Goal: Transaction & Acquisition: Purchase product/service

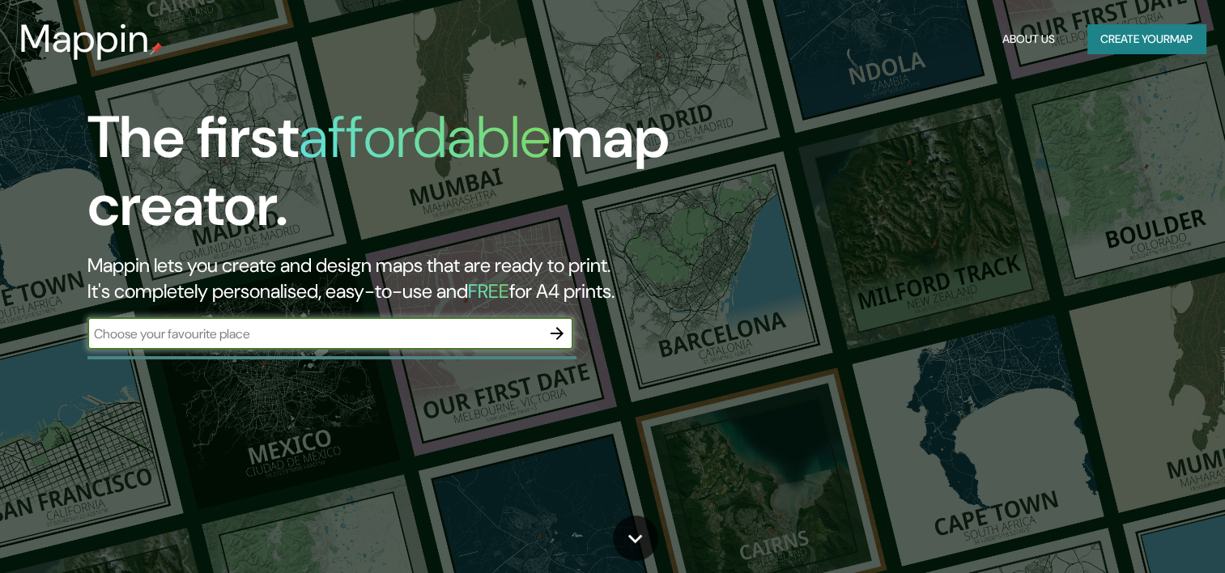
click at [292, 334] on input "text" at bounding box center [314, 334] width 454 height 19
type input "c"
type input "villarrica"
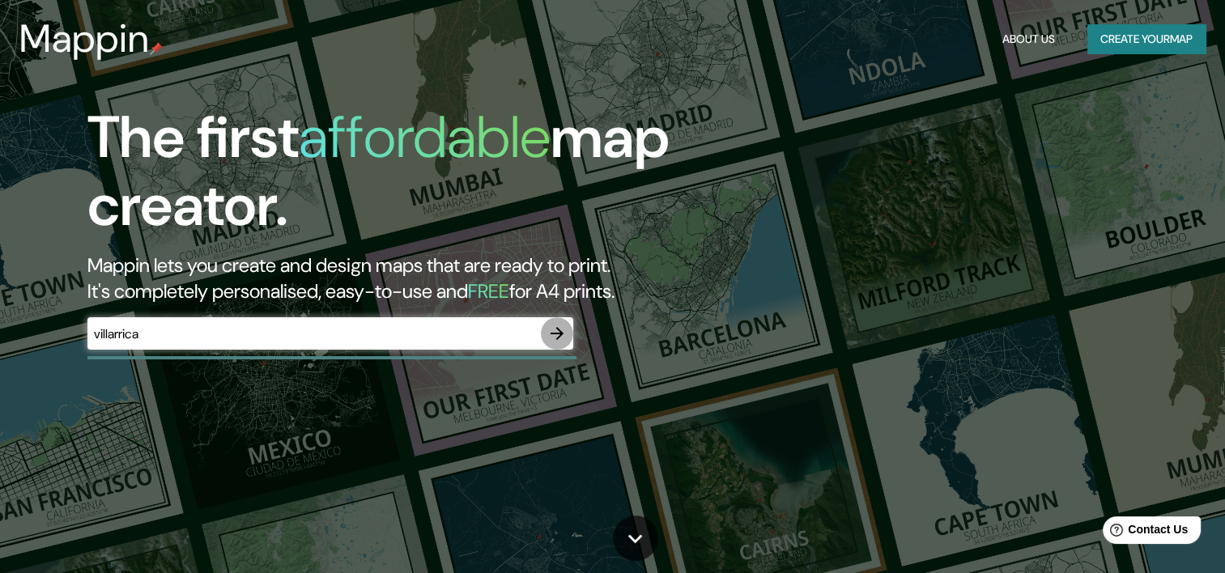
click at [557, 333] on icon "button" at bounding box center [557, 333] width 13 height 13
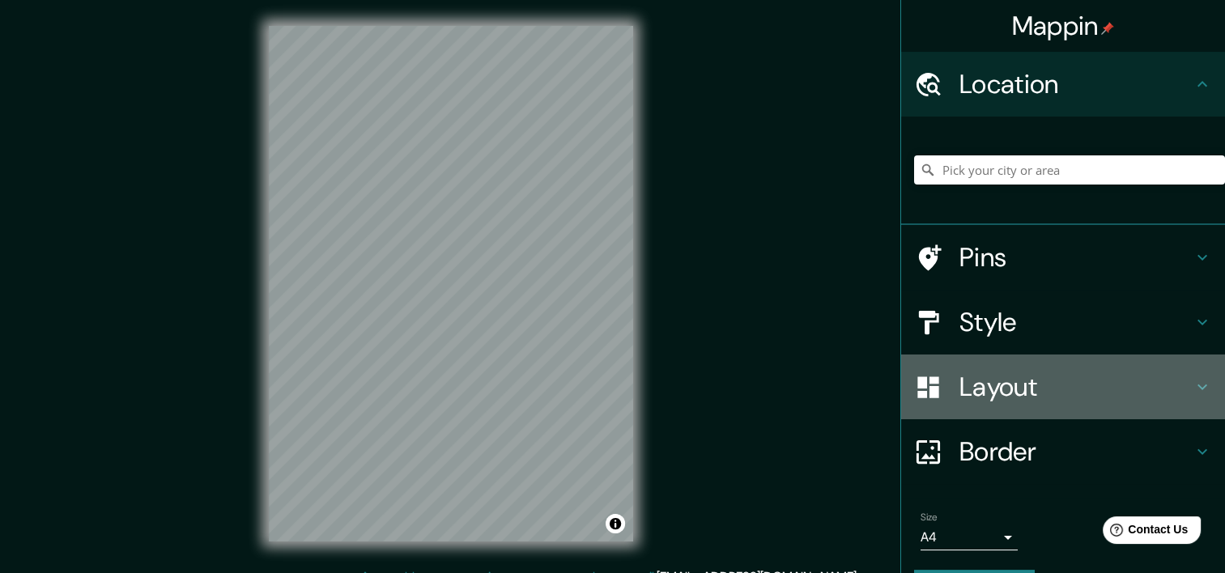
click at [995, 386] on h4 "Layout" at bounding box center [1076, 387] width 233 height 32
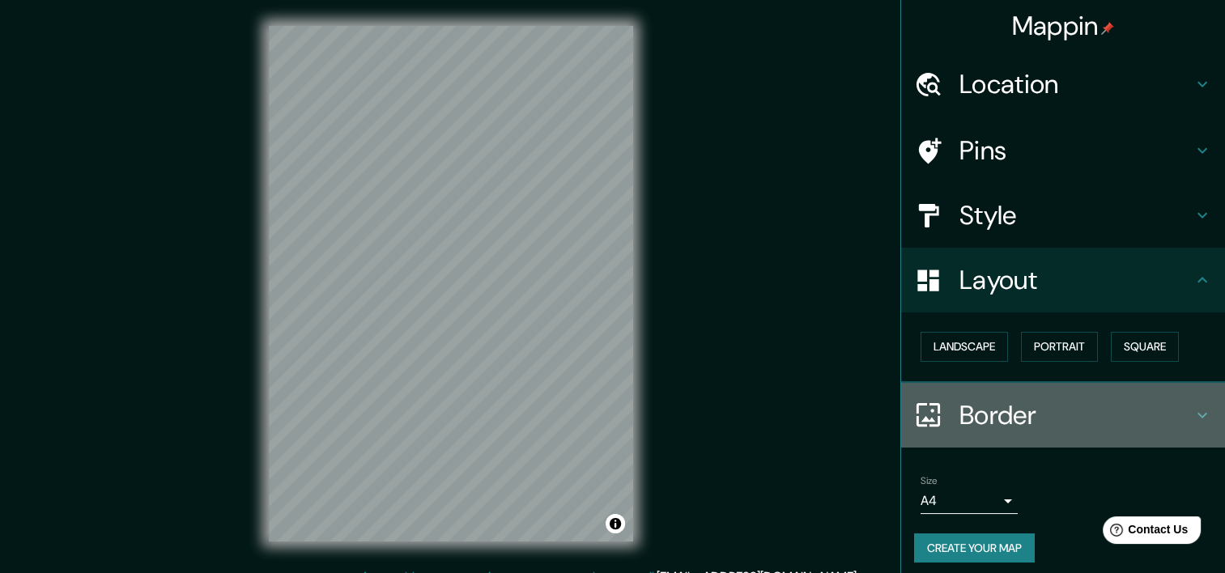
click at [991, 421] on h4 "Border" at bounding box center [1076, 415] width 233 height 32
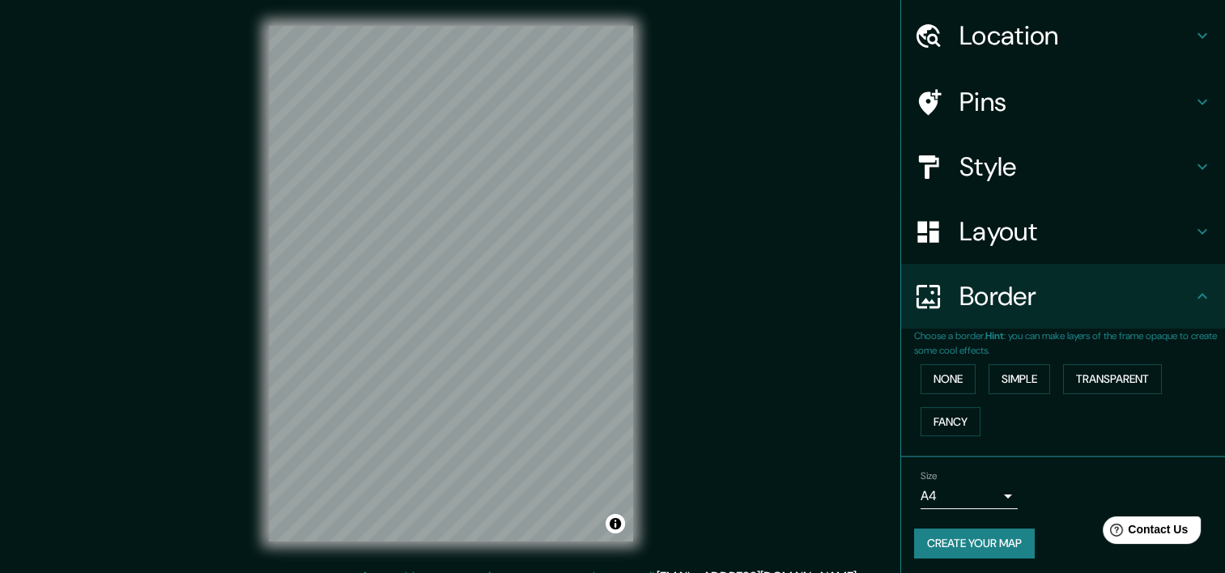
scroll to position [52, 0]
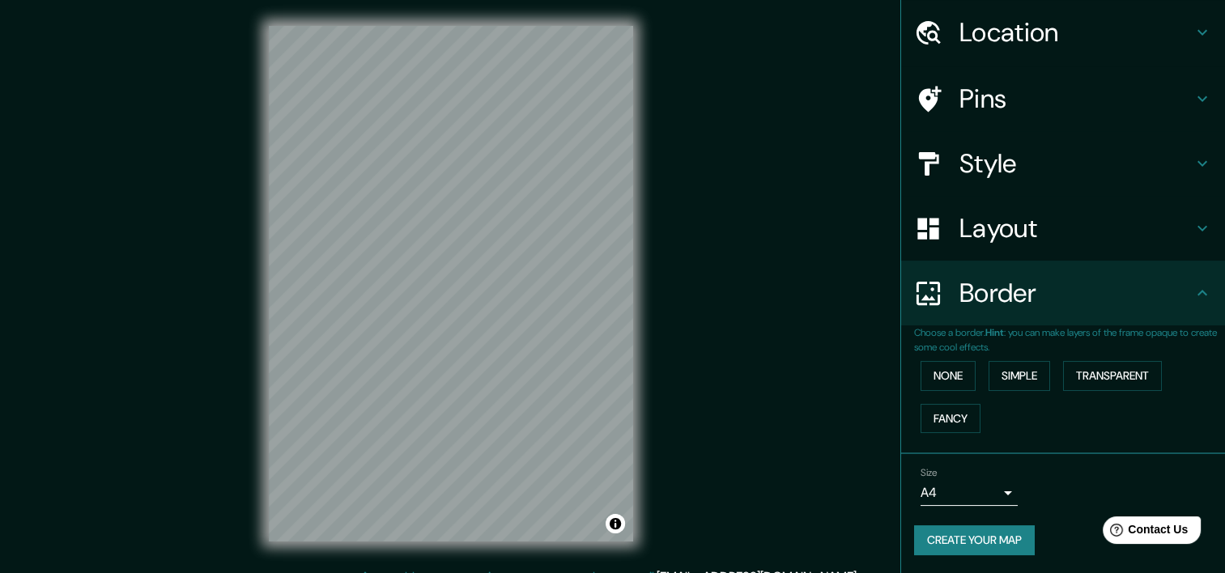
click at [995, 486] on body "Mappin Location Pins Style Layout Border Choose a border. Hint : you can make l…" at bounding box center [612, 286] width 1225 height 573
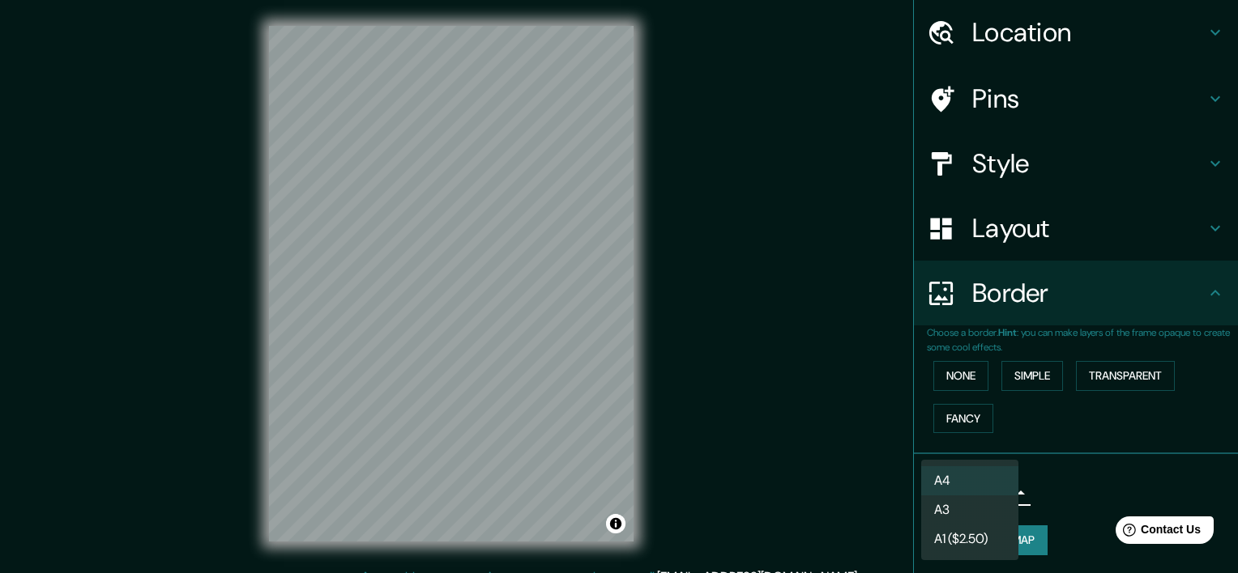
click at [974, 510] on li "A3" at bounding box center [969, 510] width 97 height 29
type input "a4"
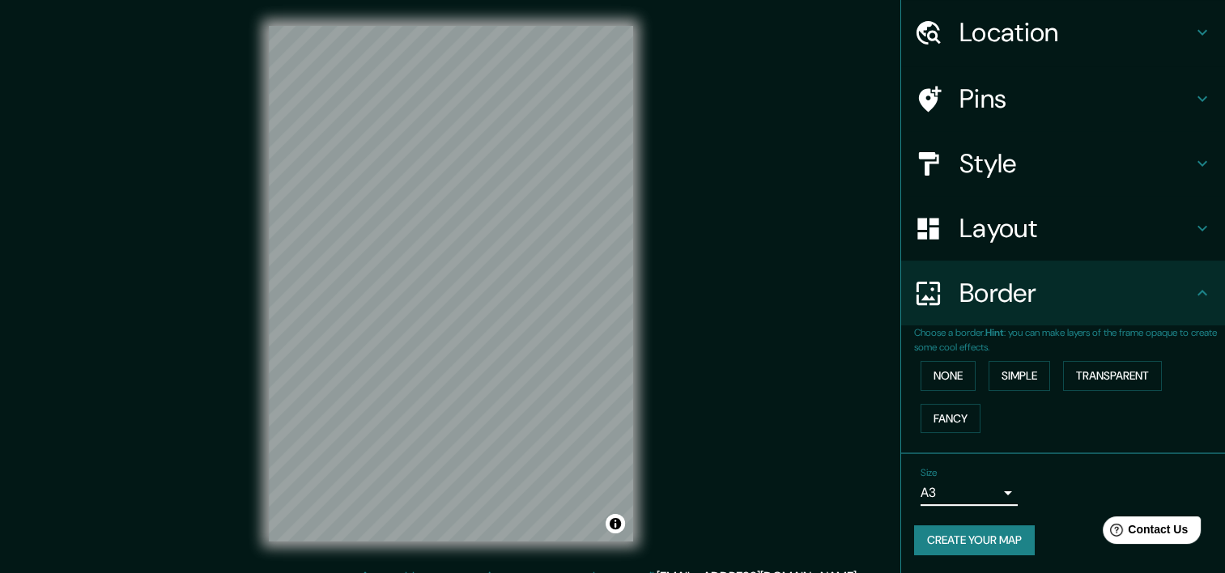
click at [1014, 160] on h4 "Style" at bounding box center [1076, 163] width 233 height 32
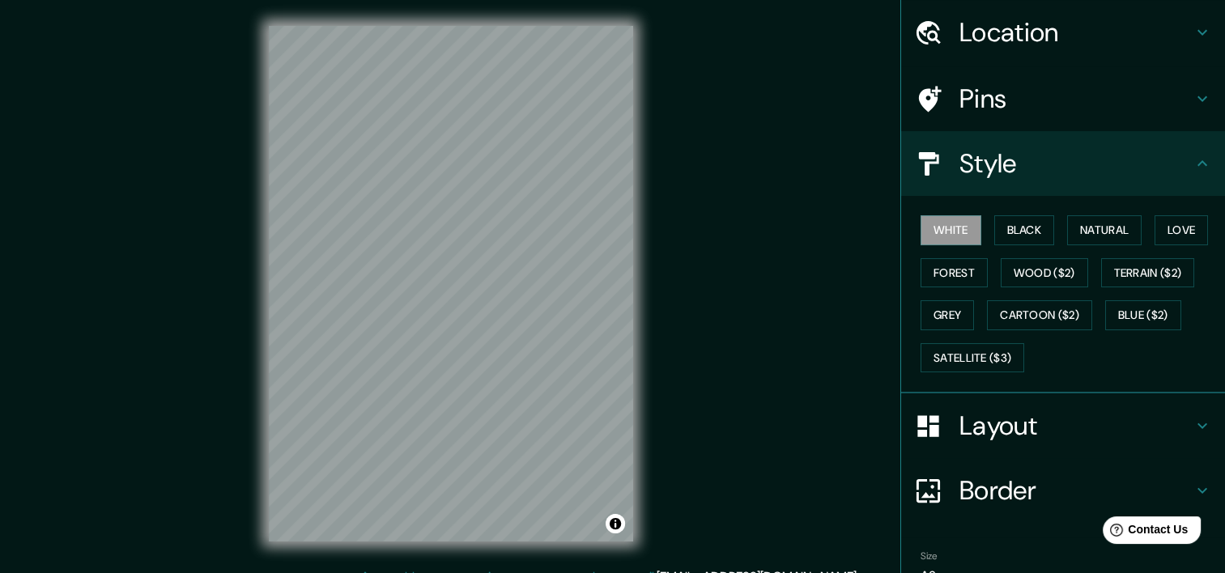
click at [1006, 111] on h4 "Pins" at bounding box center [1076, 99] width 233 height 32
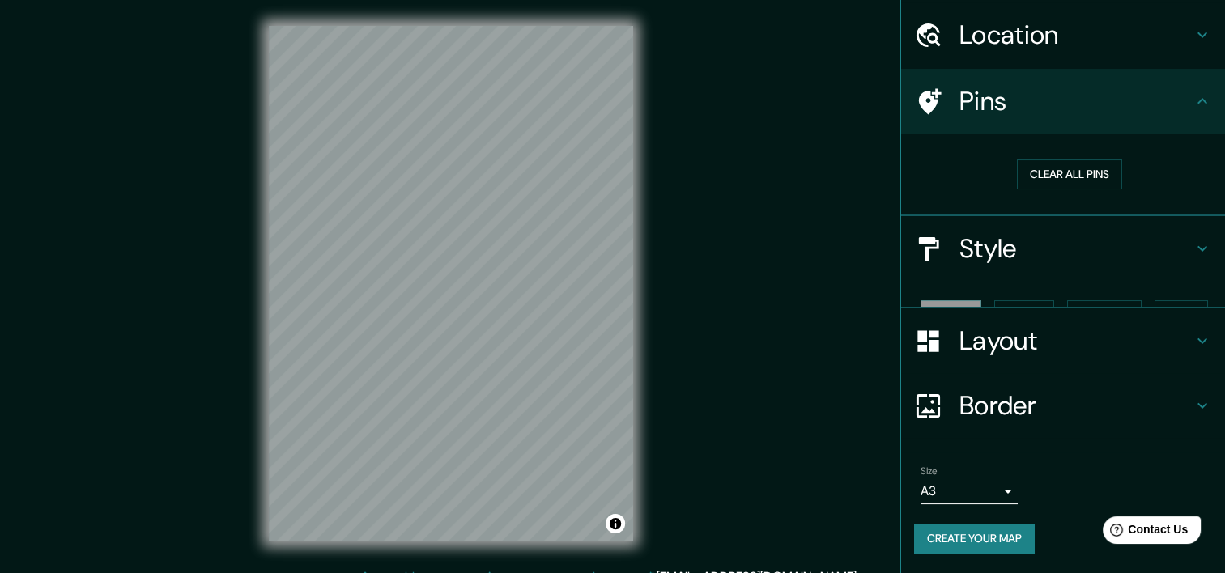
scroll to position [20, 0]
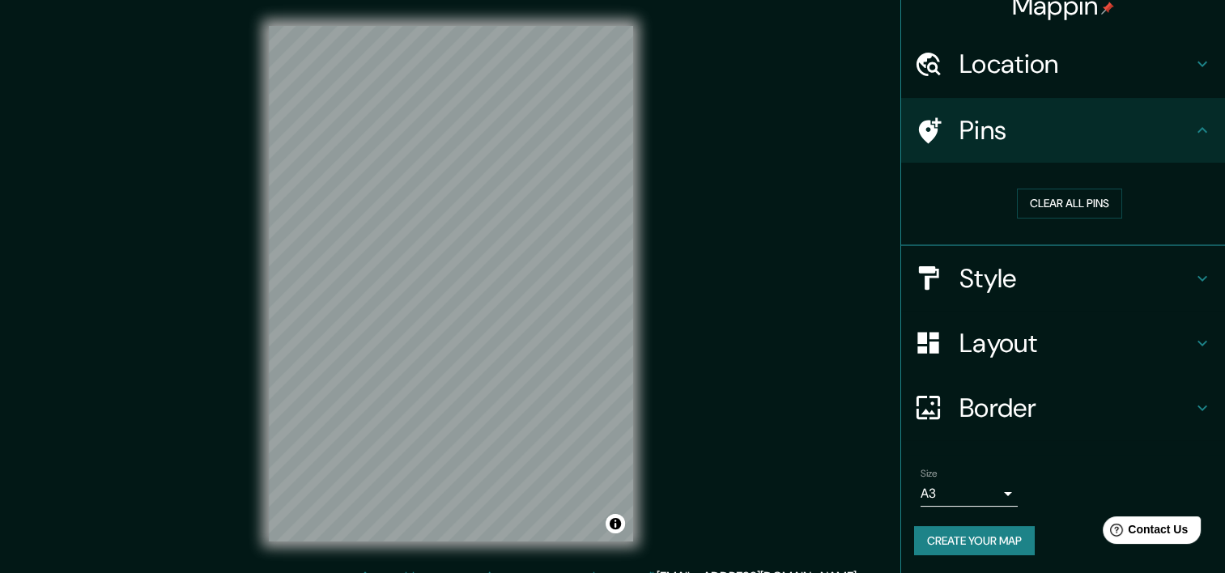
click at [1038, 62] on h4 "Location" at bounding box center [1076, 64] width 233 height 32
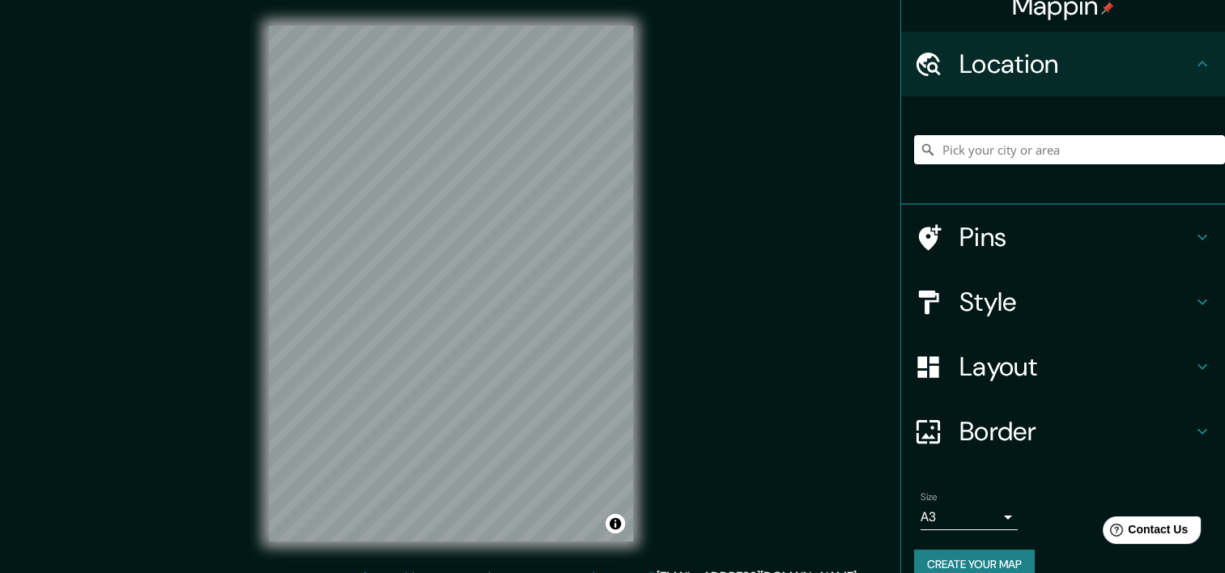
click at [978, 253] on h4 "Pins" at bounding box center [1076, 237] width 233 height 32
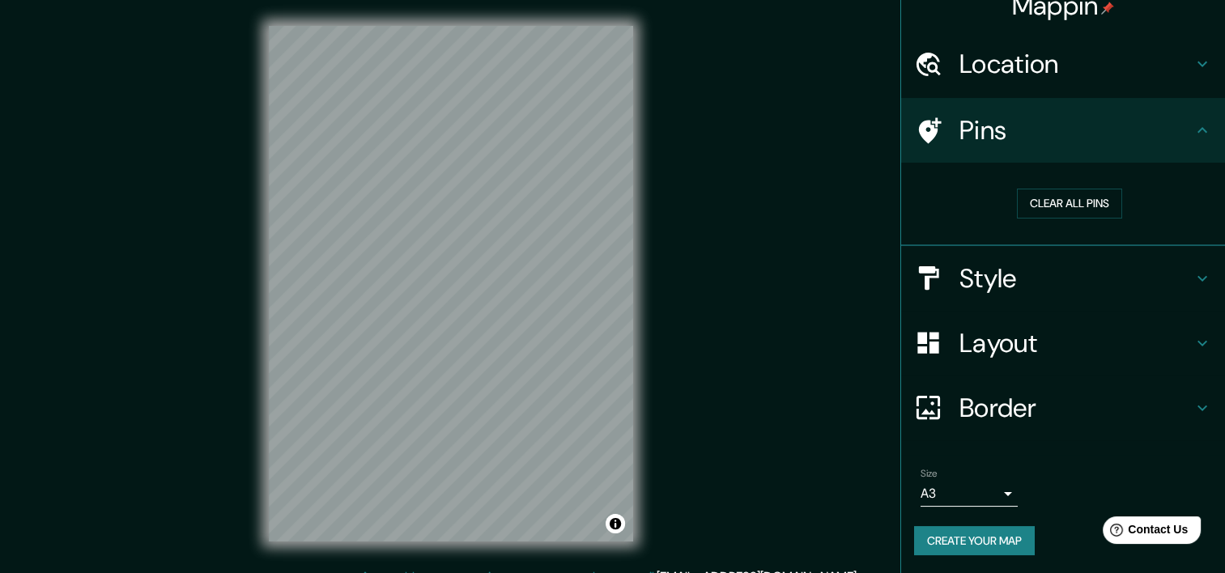
click at [995, 69] on h4 "Location" at bounding box center [1076, 64] width 233 height 32
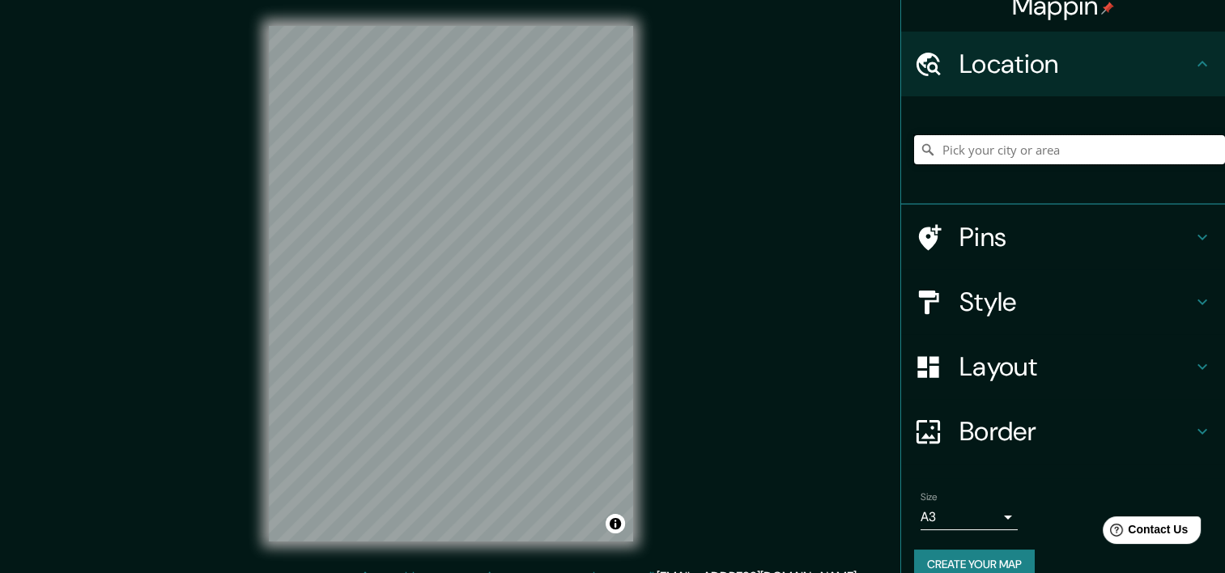
click at [953, 157] on input "Pick your city or area" at bounding box center [1069, 149] width 311 height 29
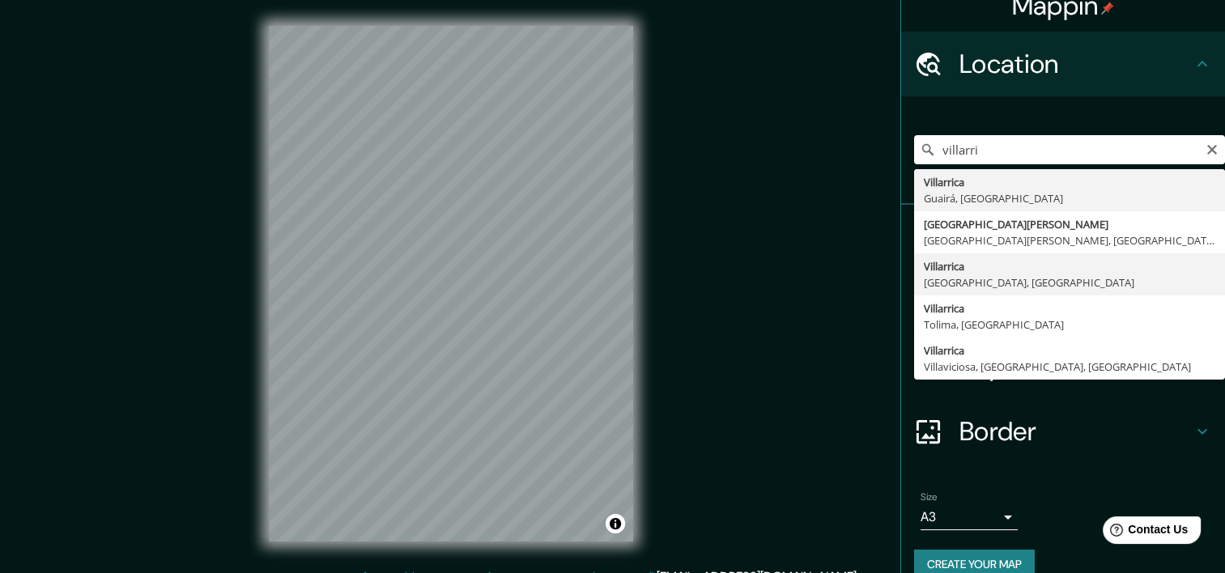
type input "[GEOGRAPHIC_DATA], [GEOGRAPHIC_DATA], [GEOGRAPHIC_DATA]"
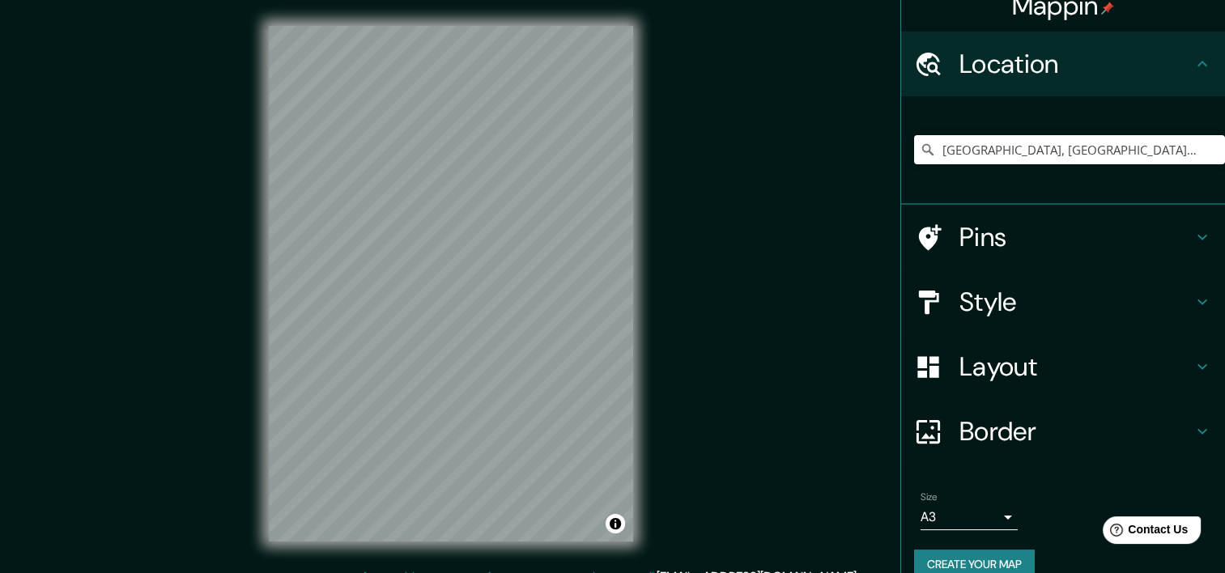
click at [1004, 431] on h4 "Border" at bounding box center [1076, 432] width 233 height 32
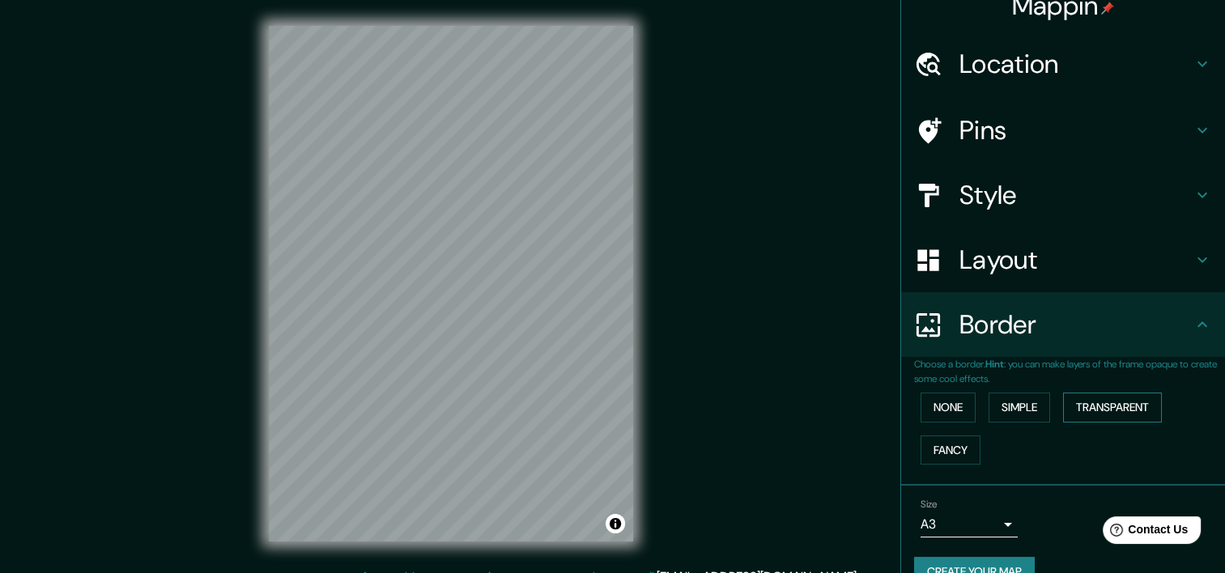
click at [1080, 409] on button "Transparent" at bounding box center [1112, 408] width 99 height 30
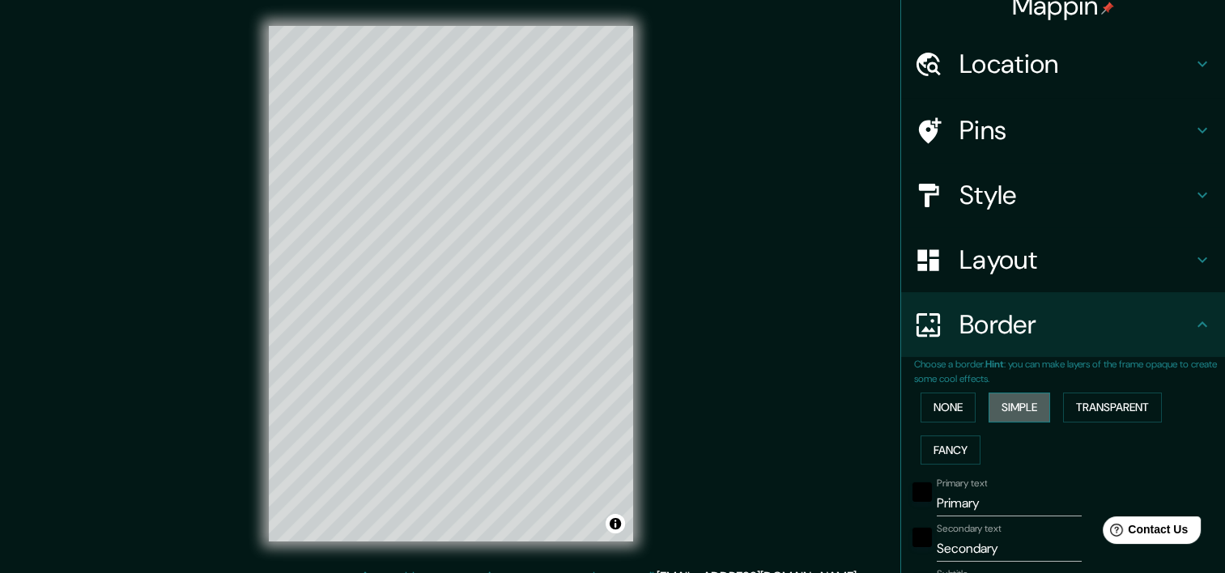
click at [1014, 408] on button "Simple" at bounding box center [1020, 408] width 62 height 30
click at [940, 407] on button "None" at bounding box center [948, 408] width 55 height 30
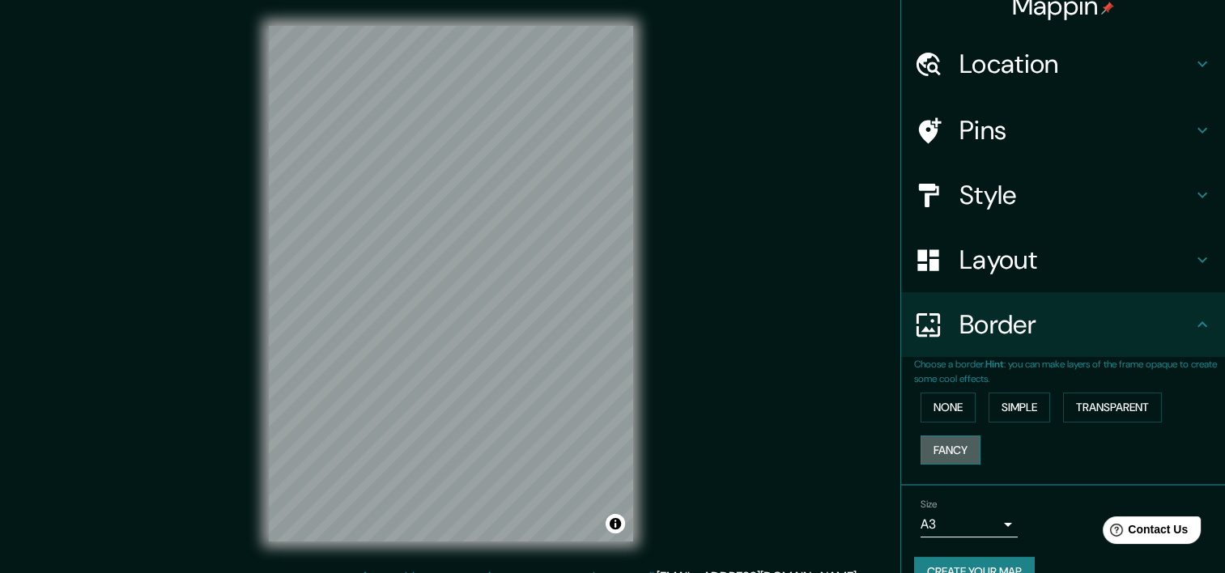
click at [939, 441] on button "Fancy" at bounding box center [951, 451] width 60 height 30
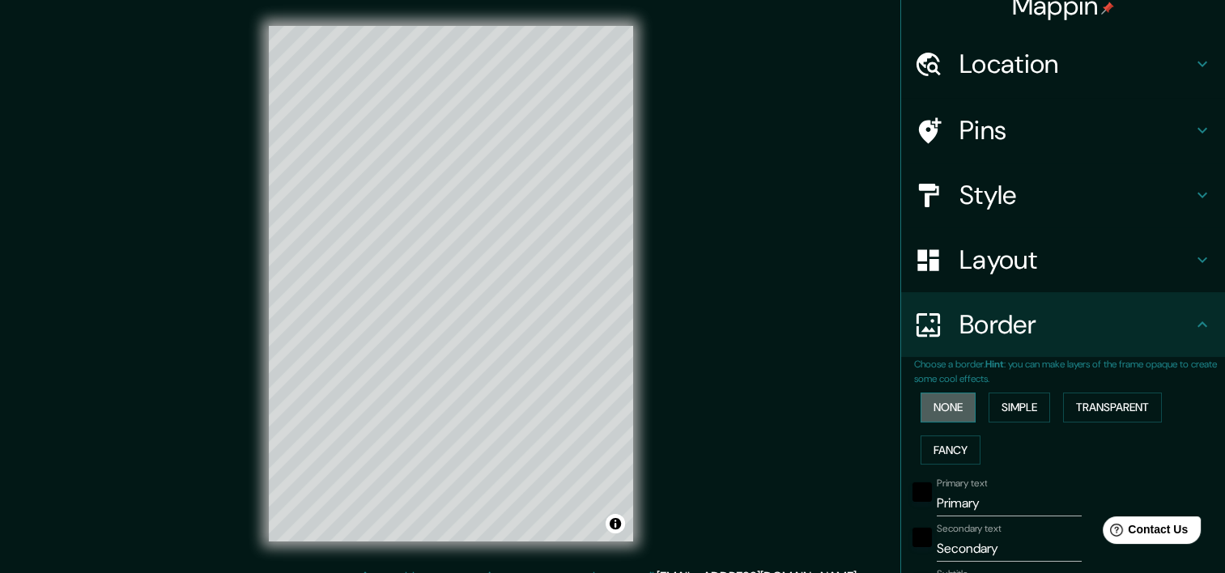
click at [943, 403] on button "None" at bounding box center [948, 408] width 55 height 30
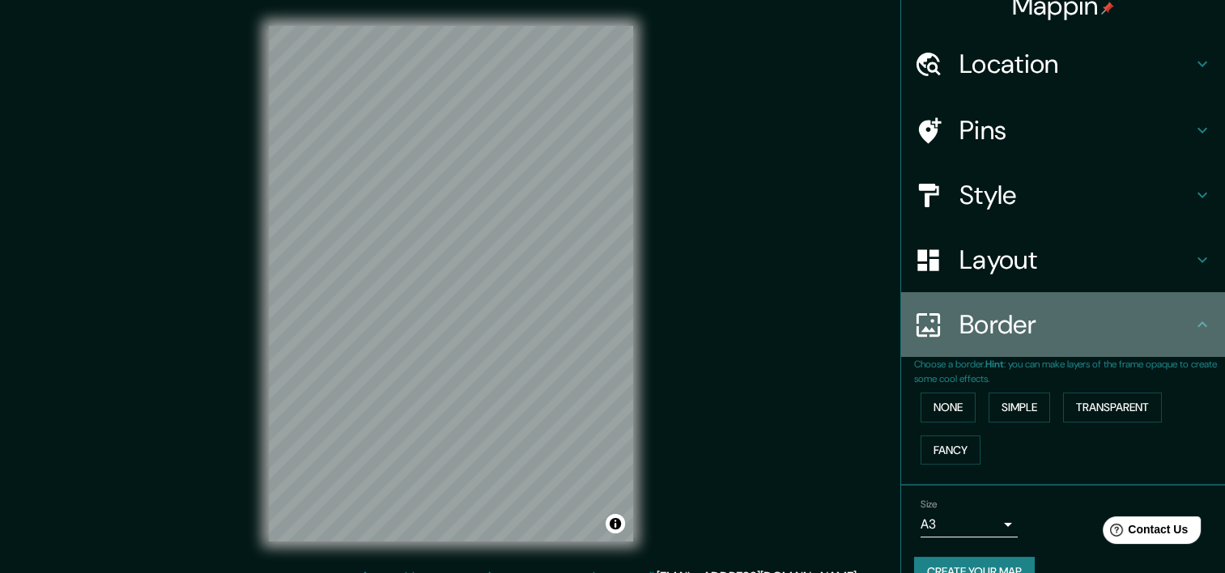
click at [1027, 332] on h4 "Border" at bounding box center [1076, 325] width 233 height 32
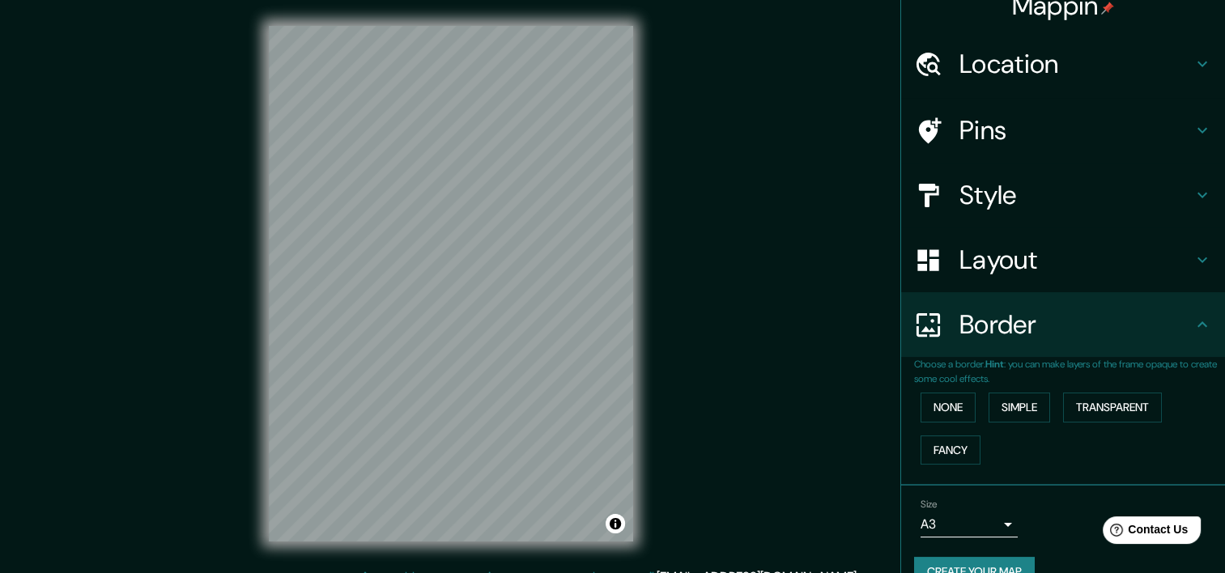
click at [1193, 326] on icon at bounding box center [1202, 324] width 19 height 19
click at [1176, 266] on h4 "Layout" at bounding box center [1076, 260] width 233 height 32
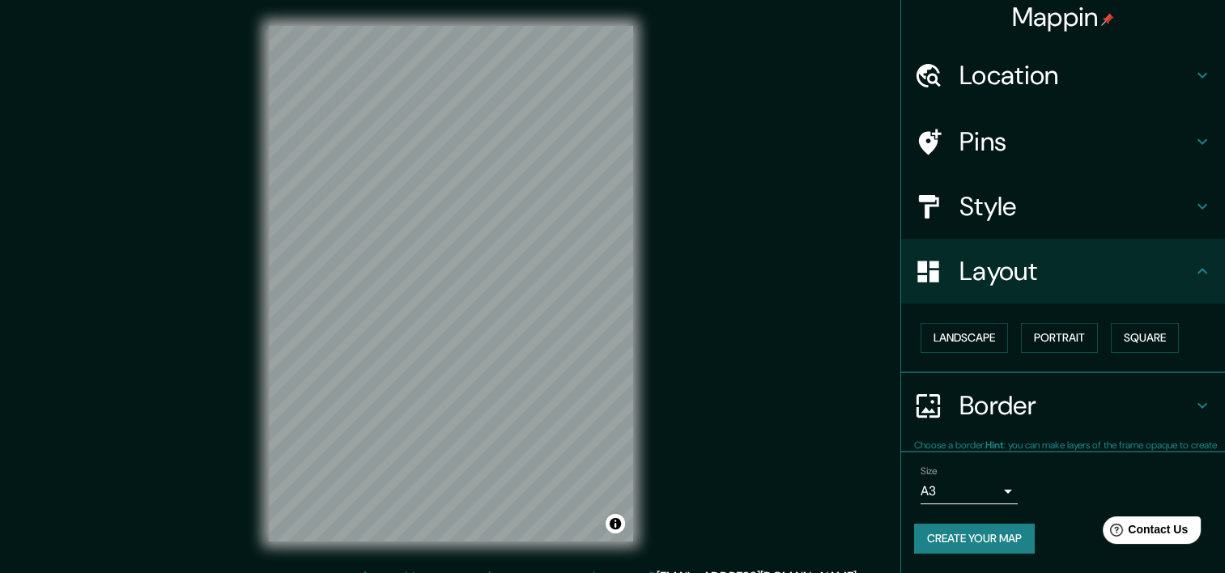
scroll to position [7, 0]
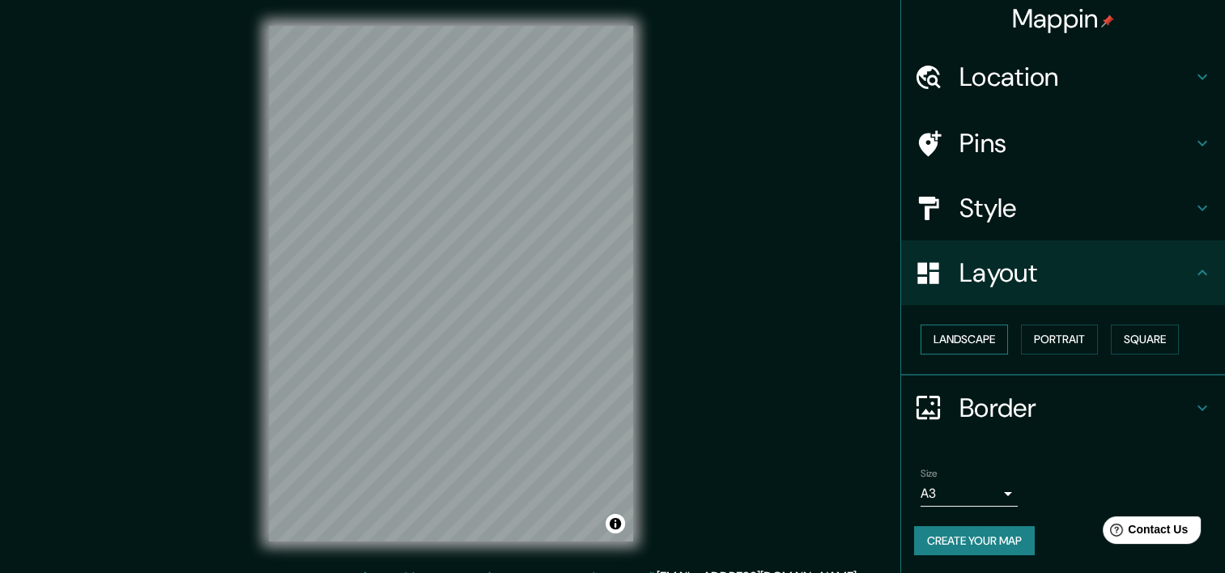
click at [948, 336] on button "Landscape" at bounding box center [964, 340] width 87 height 30
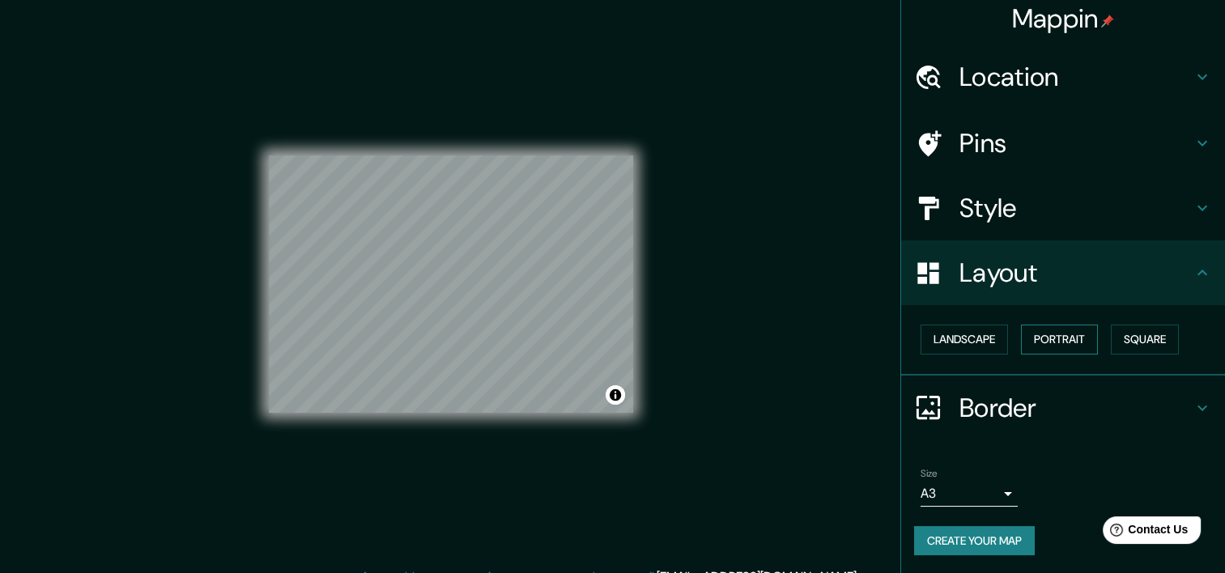
click at [1066, 338] on button "Portrait" at bounding box center [1059, 340] width 77 height 30
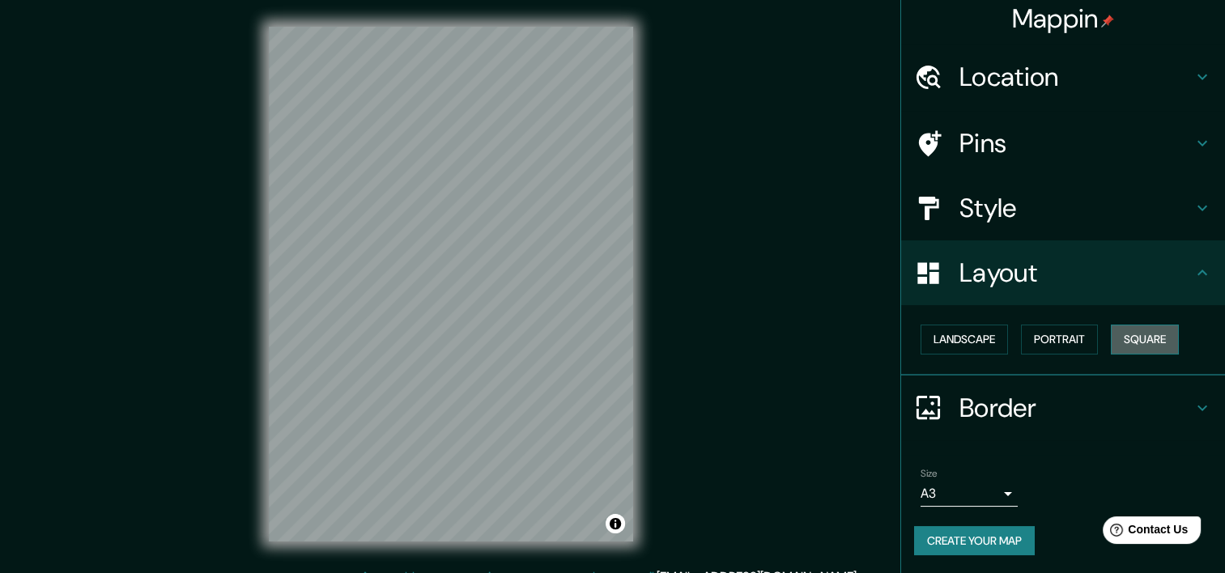
click at [1140, 339] on button "Square" at bounding box center [1145, 340] width 68 height 30
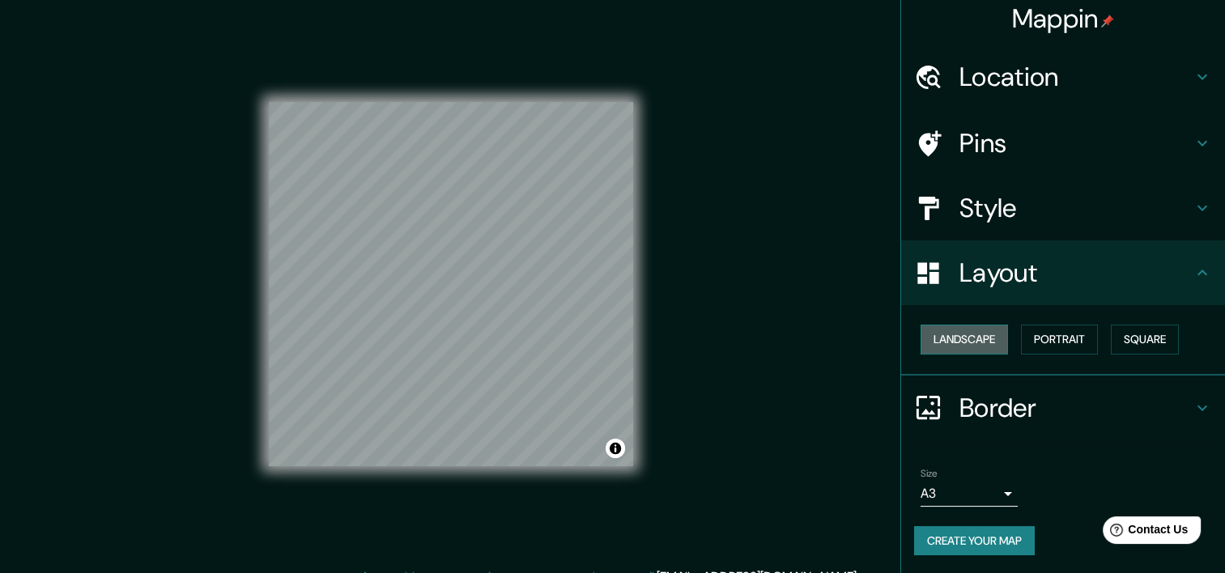
click at [966, 339] on button "Landscape" at bounding box center [964, 340] width 87 height 30
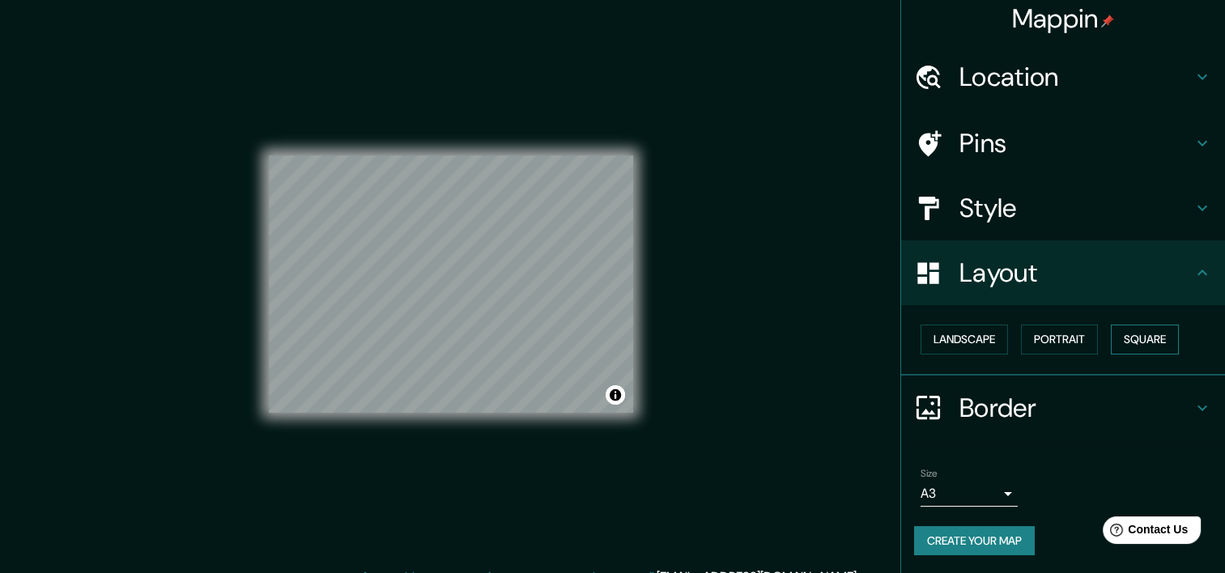
click at [1134, 339] on button "Square" at bounding box center [1145, 340] width 68 height 30
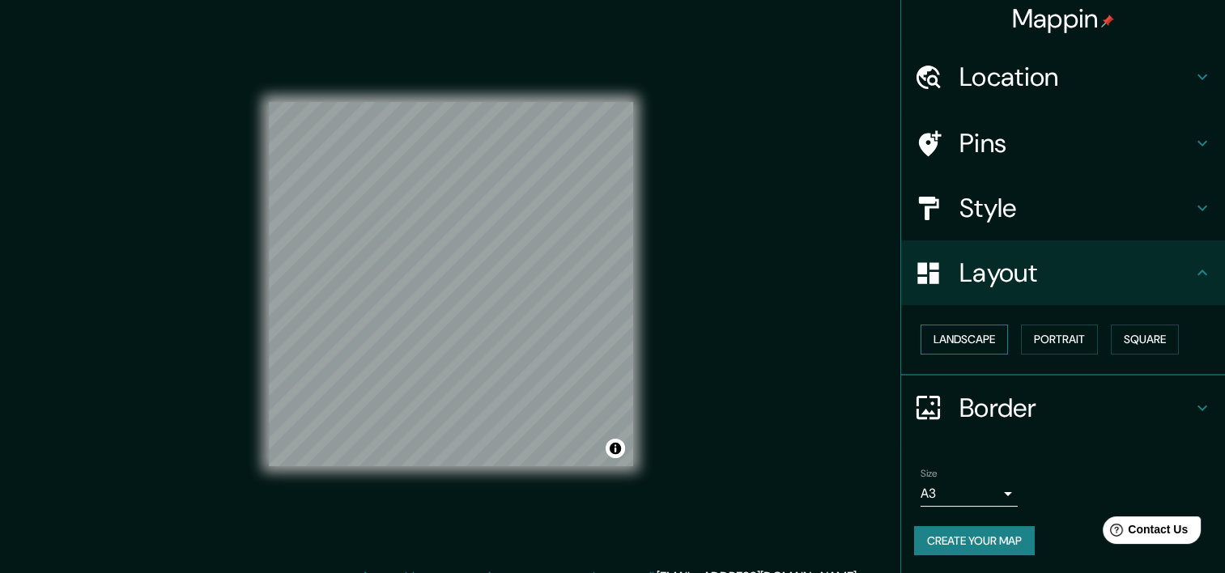
click at [953, 332] on button "Landscape" at bounding box center [964, 340] width 87 height 30
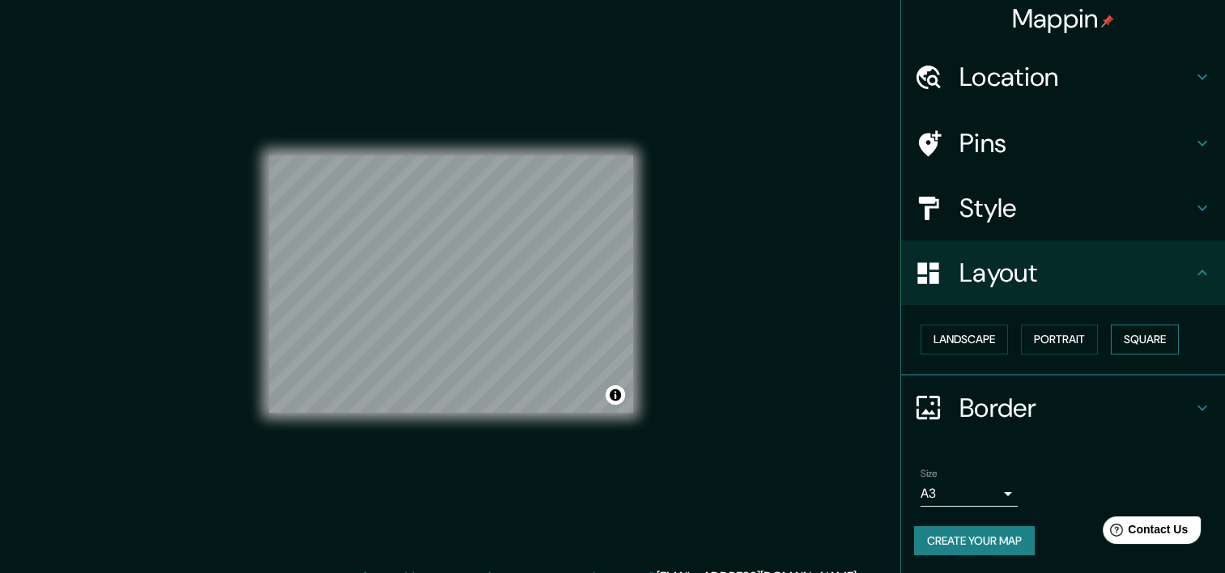
click at [1143, 337] on button "Square" at bounding box center [1145, 340] width 68 height 30
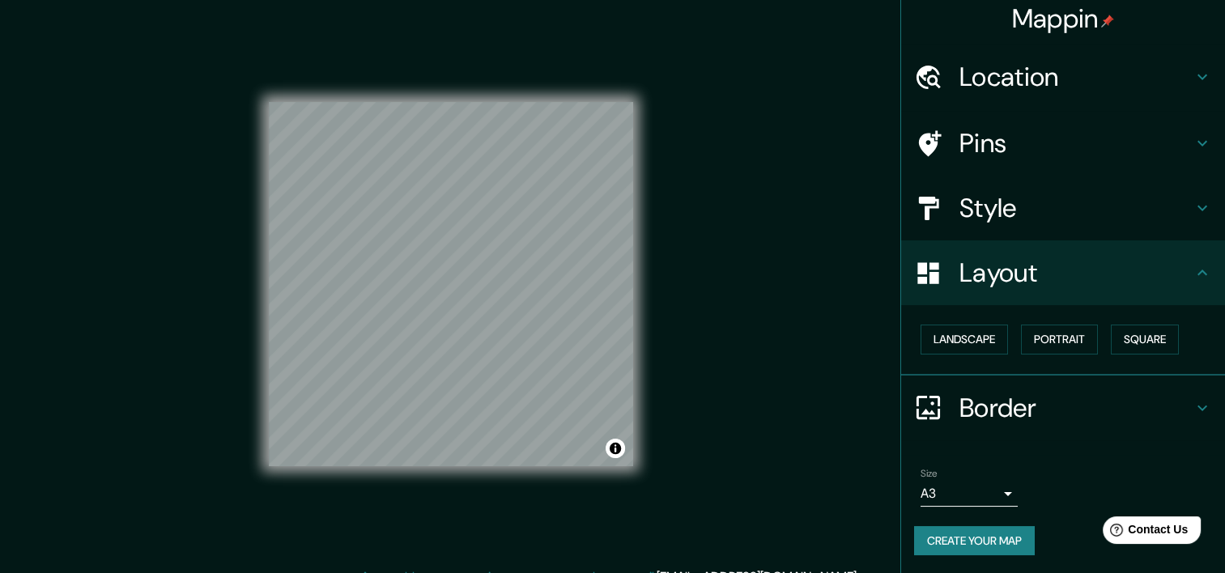
click at [993, 211] on h4 "Style" at bounding box center [1076, 208] width 233 height 32
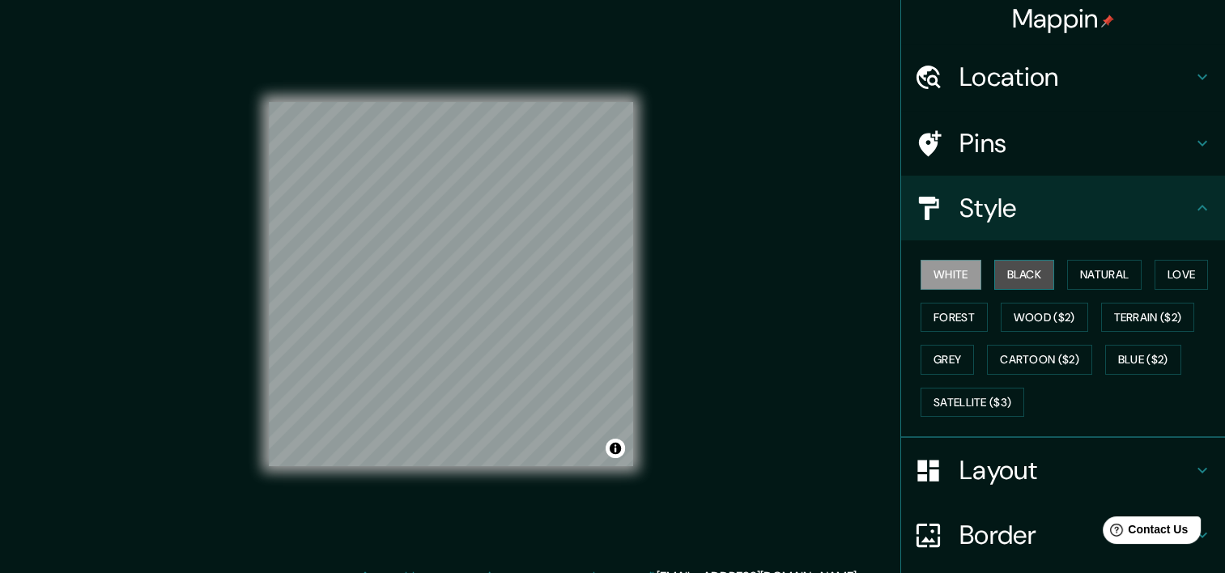
click at [1015, 266] on button "Black" at bounding box center [1025, 275] width 61 height 30
click at [936, 271] on button "White" at bounding box center [951, 275] width 61 height 30
click at [1106, 277] on button "Natural" at bounding box center [1105, 275] width 75 height 30
click at [953, 269] on button "White" at bounding box center [951, 275] width 61 height 30
click at [1181, 271] on button "Love" at bounding box center [1181, 275] width 53 height 30
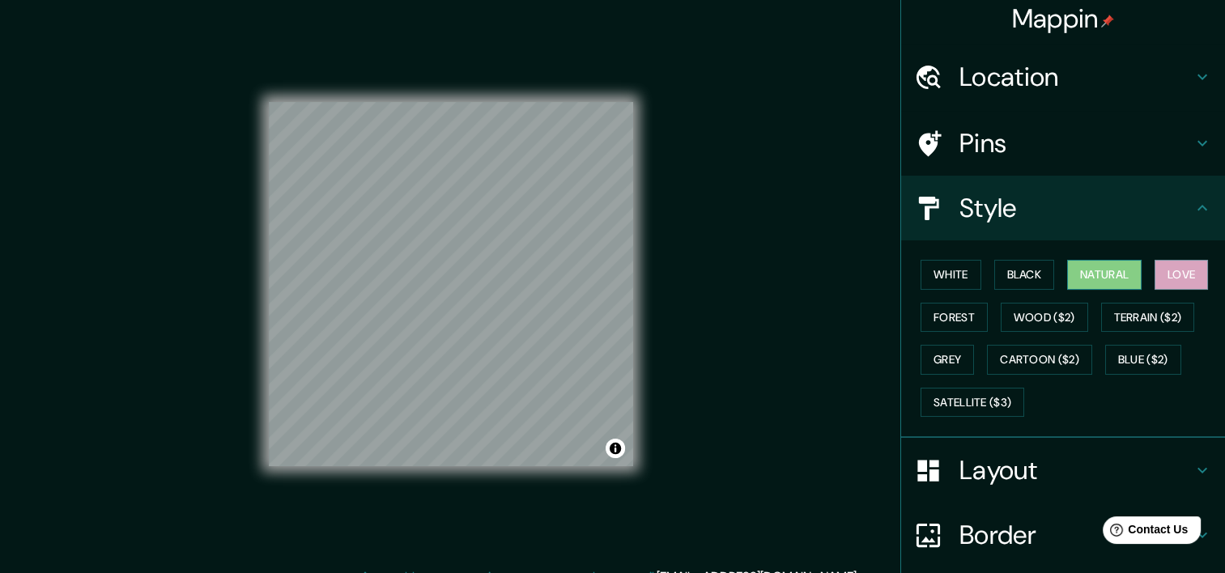
click at [1115, 274] on button "Natural" at bounding box center [1105, 275] width 75 height 30
click at [930, 313] on button "Forest" at bounding box center [954, 318] width 67 height 30
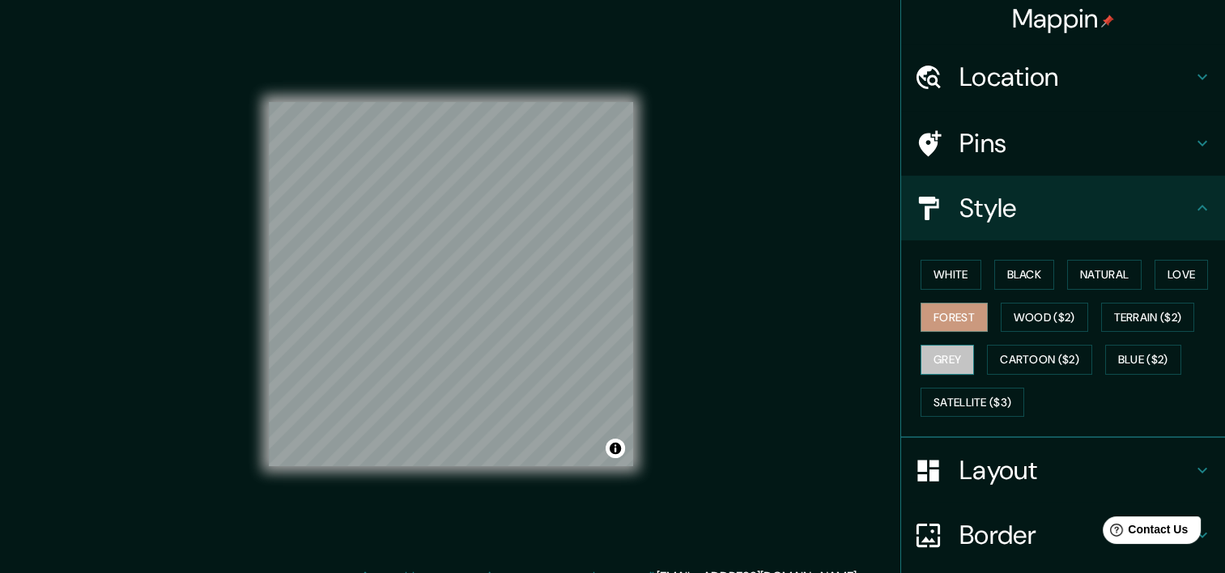
click at [929, 353] on button "Grey" at bounding box center [947, 360] width 53 height 30
click at [1105, 279] on button "Natural" at bounding box center [1105, 275] width 75 height 30
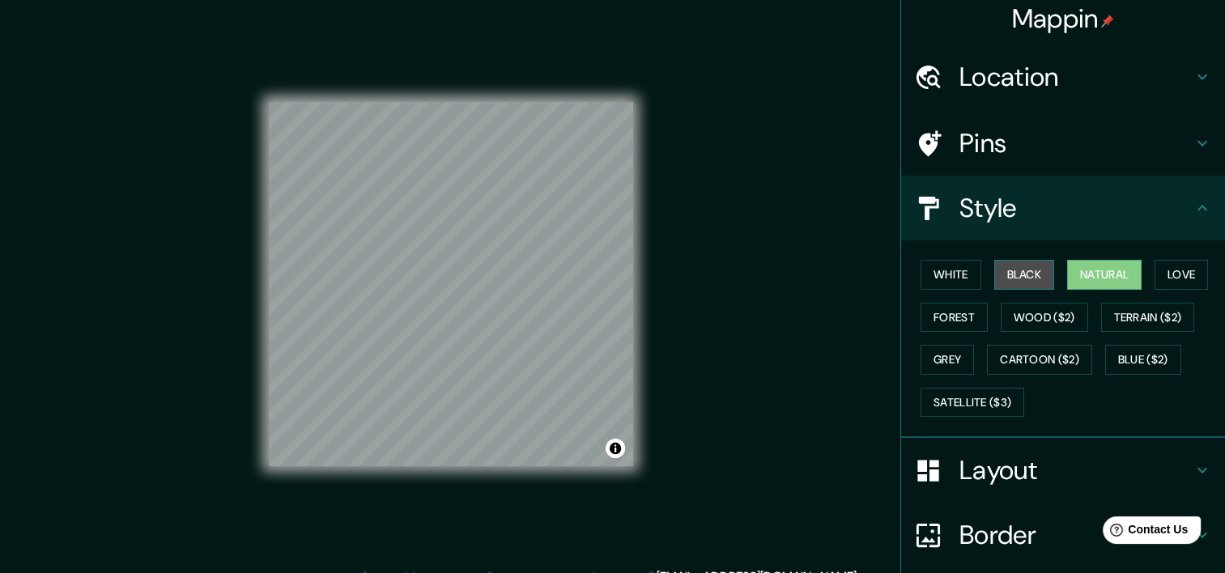
click at [1014, 271] on button "Black" at bounding box center [1025, 275] width 61 height 30
click at [1084, 269] on button "Natural" at bounding box center [1105, 275] width 75 height 30
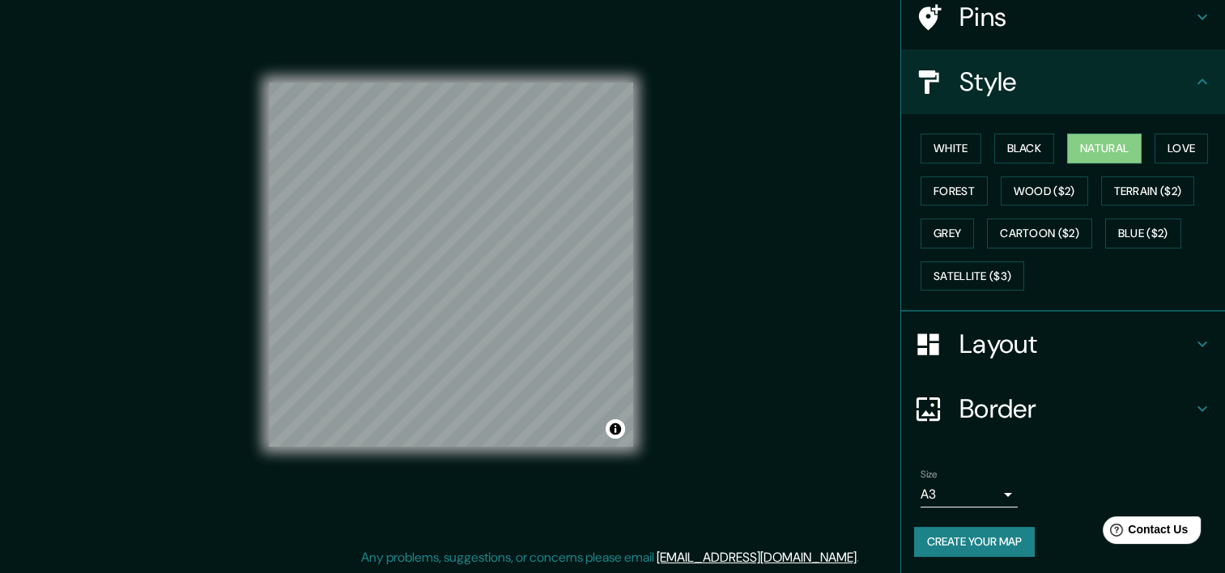
scroll to position [20, 0]
click at [948, 543] on button "Create your map" at bounding box center [974, 542] width 121 height 30
click at [972, 535] on button "Create your map" at bounding box center [974, 542] width 121 height 30
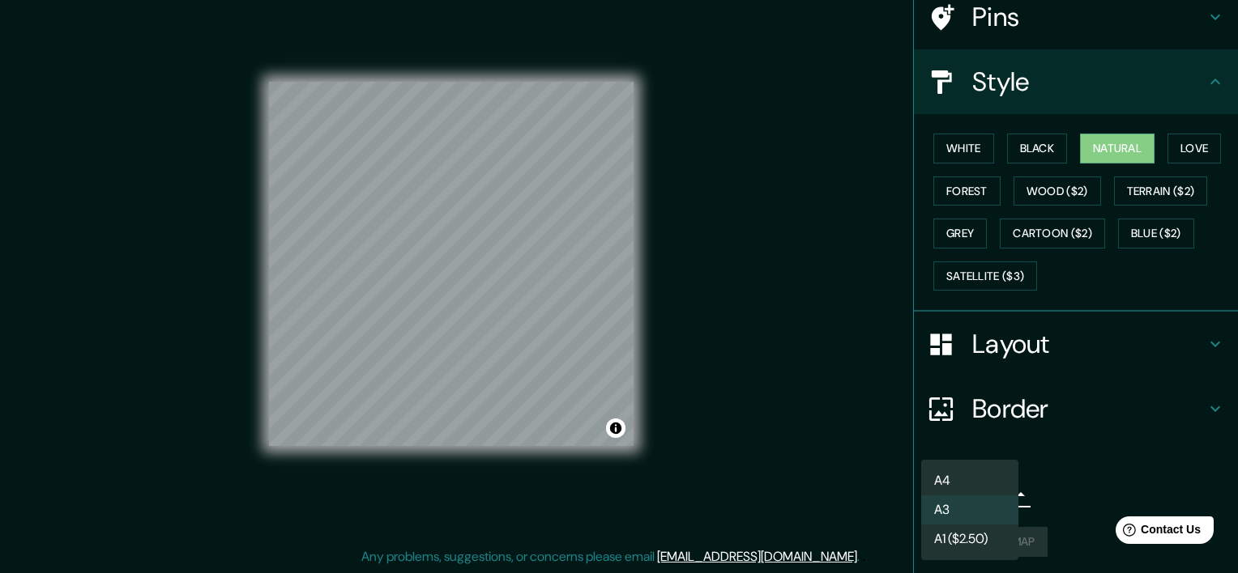
click at [997, 492] on body "Mappin Location [GEOGRAPHIC_DATA], [GEOGRAPHIC_DATA], [GEOGRAPHIC_DATA] Pins St…" at bounding box center [619, 266] width 1238 height 573
click at [965, 480] on li "A4" at bounding box center [969, 481] width 97 height 29
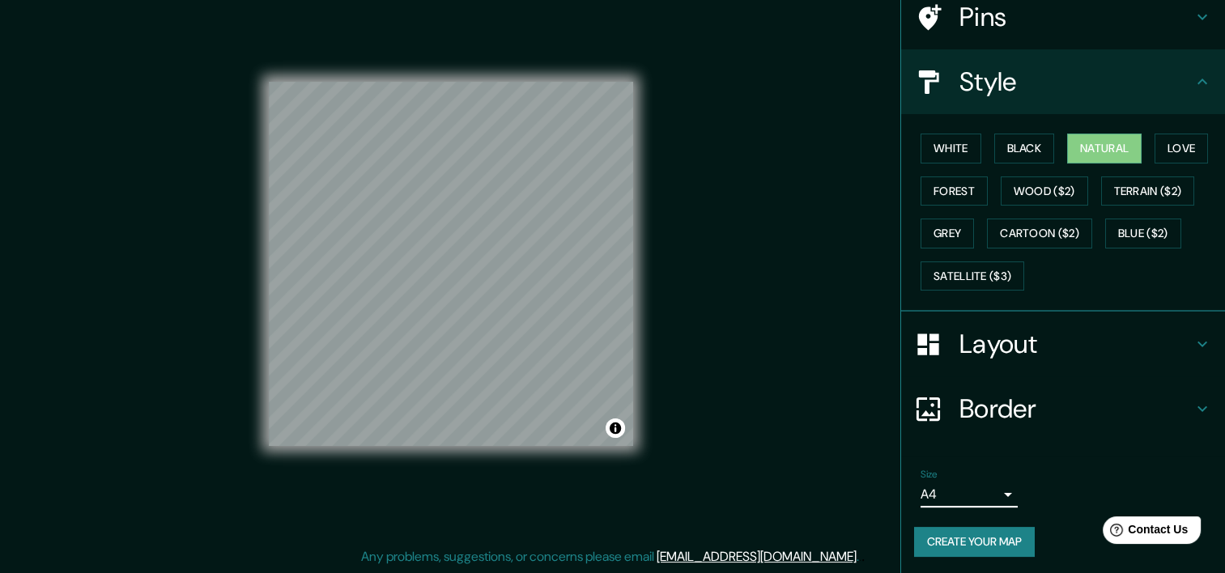
click at [976, 538] on button "Create your map" at bounding box center [974, 542] width 121 height 30
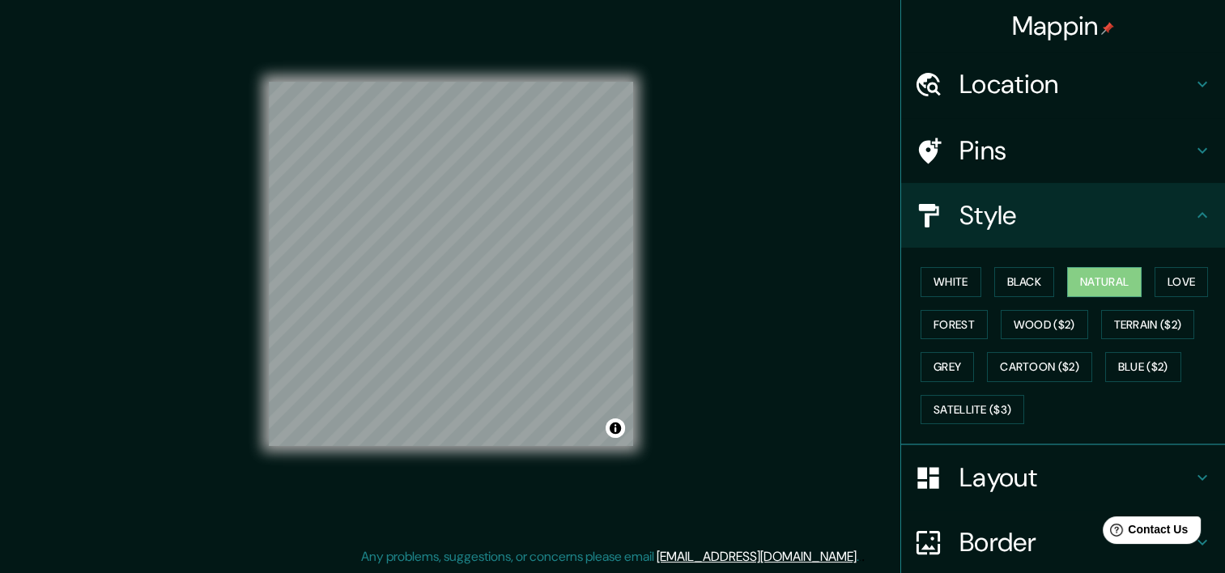
click at [996, 219] on h4 "Style" at bounding box center [1076, 215] width 233 height 32
click at [1090, 283] on button "Natural" at bounding box center [1105, 282] width 75 height 30
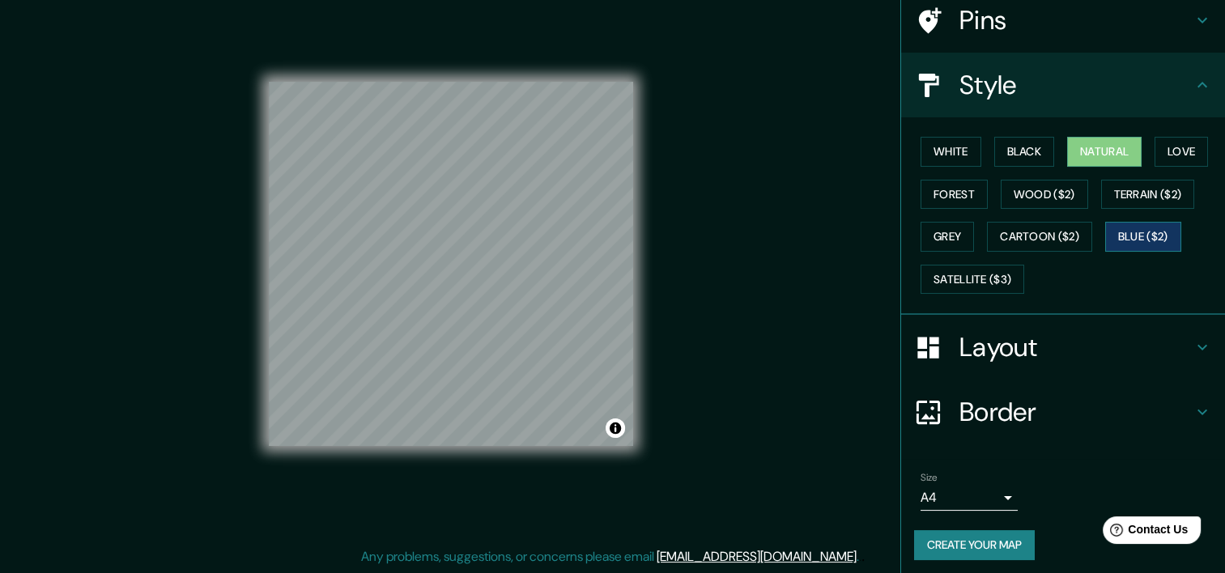
scroll to position [134, 0]
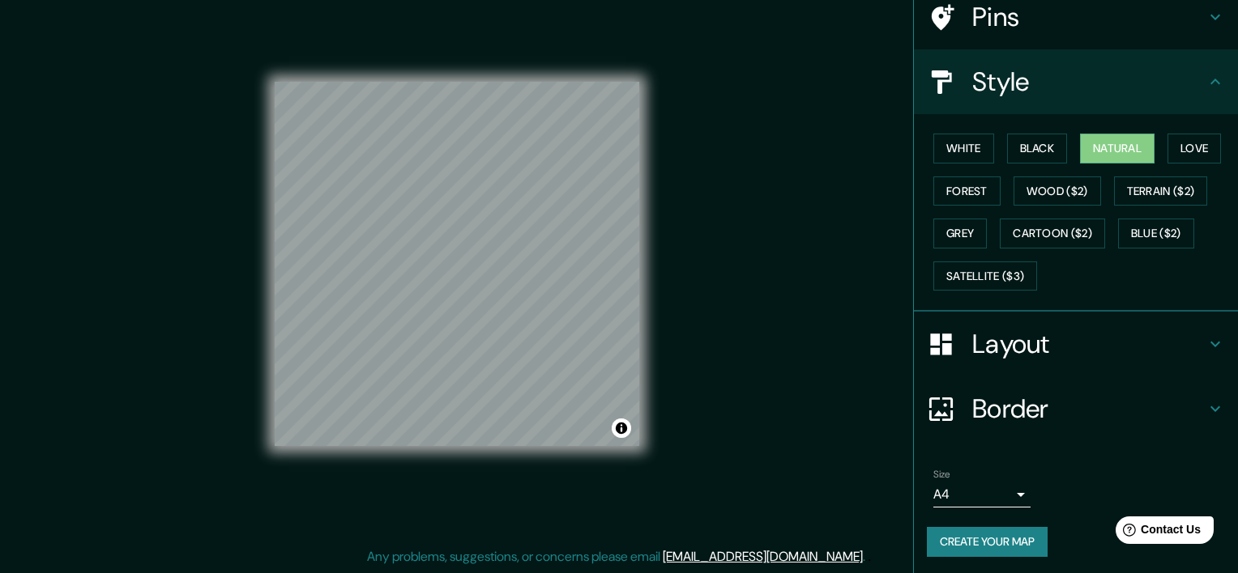
click at [970, 480] on body "Mappin Location [GEOGRAPHIC_DATA], [GEOGRAPHIC_DATA], [GEOGRAPHIC_DATA] Pins St…" at bounding box center [619, 266] width 1238 height 573
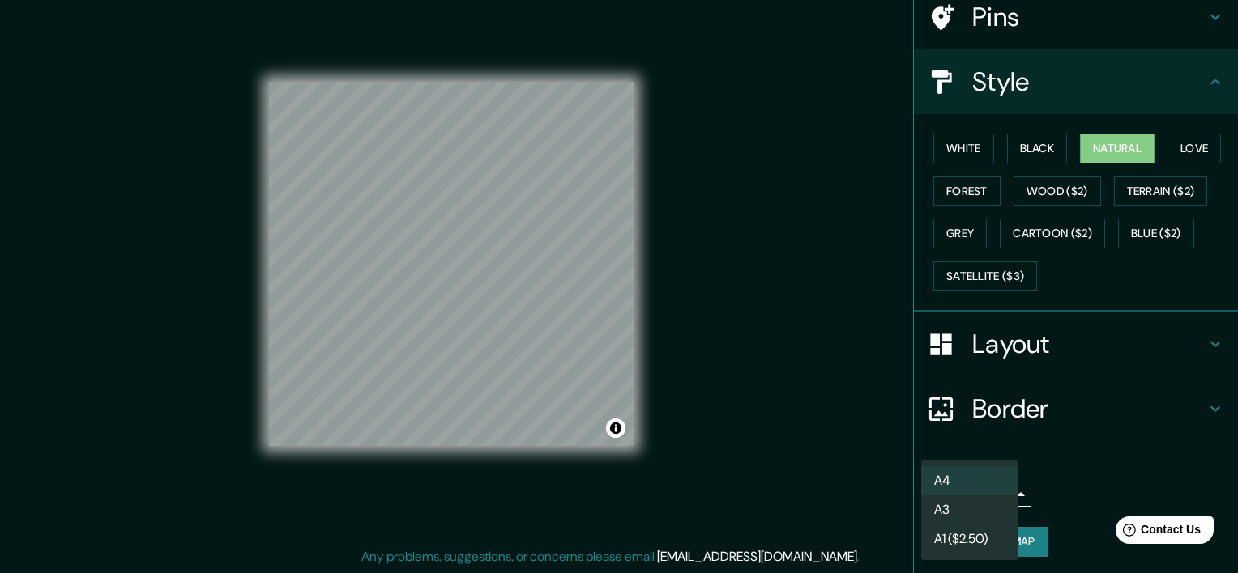
click at [958, 512] on li "A3" at bounding box center [969, 510] width 97 height 29
type input "a4"
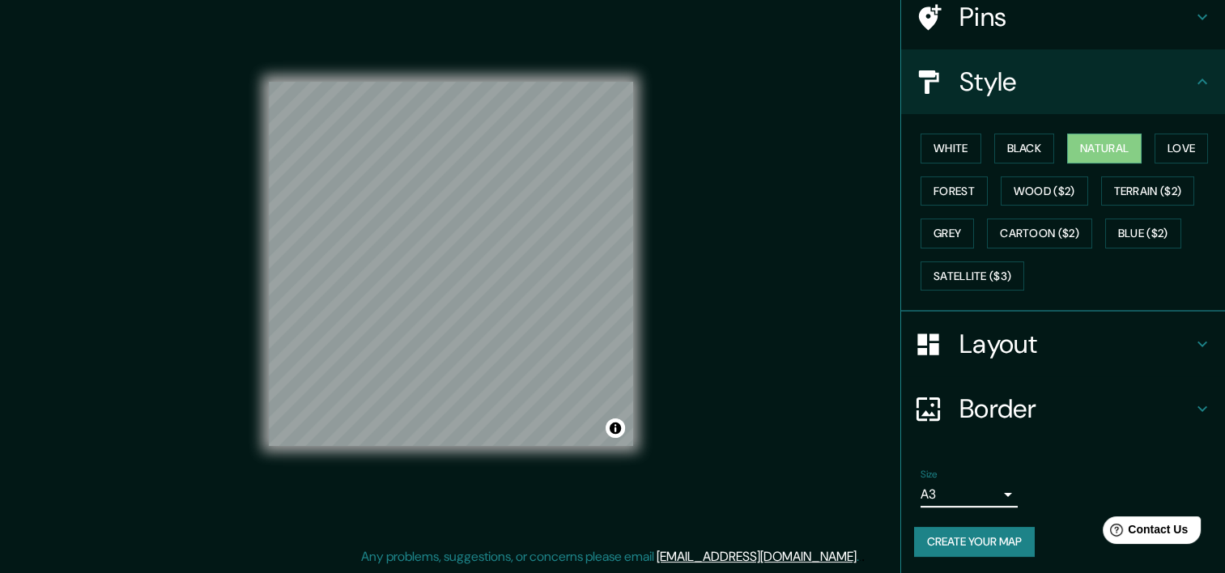
click at [983, 544] on button "Create your map" at bounding box center [974, 542] width 121 height 30
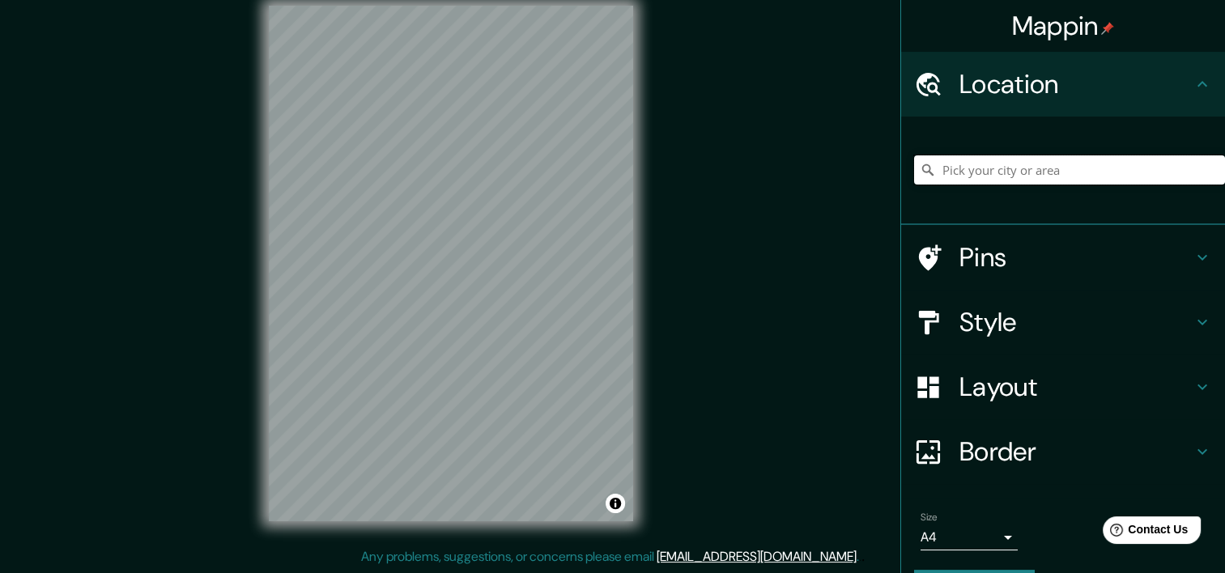
click at [943, 180] on input "Pick your city or area" at bounding box center [1069, 170] width 311 height 29
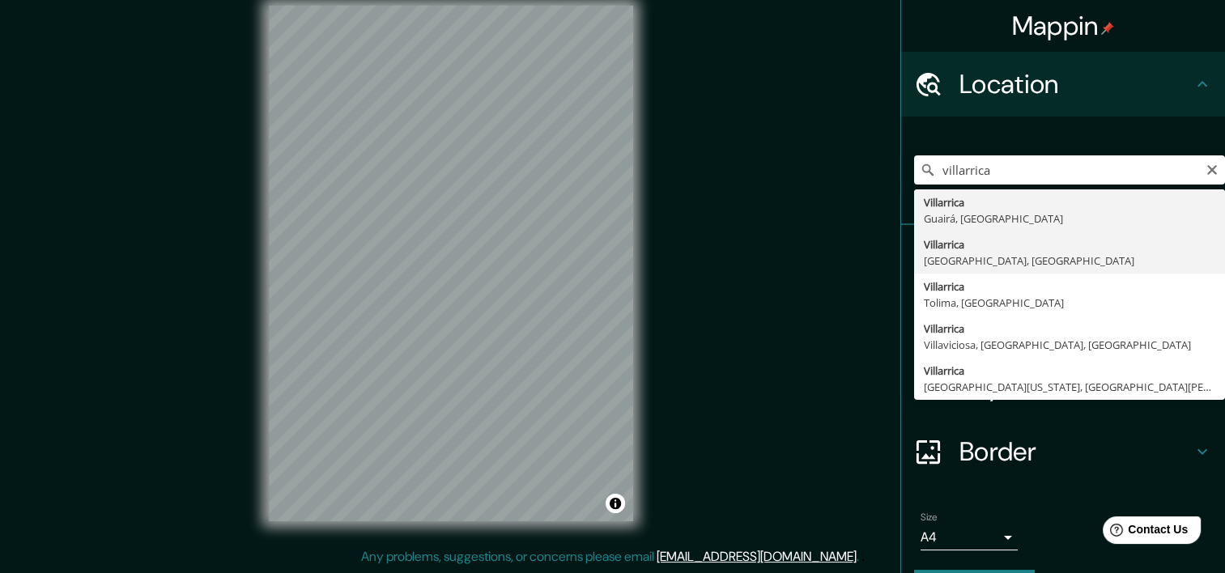
type input "[GEOGRAPHIC_DATA], [GEOGRAPHIC_DATA], [GEOGRAPHIC_DATA]"
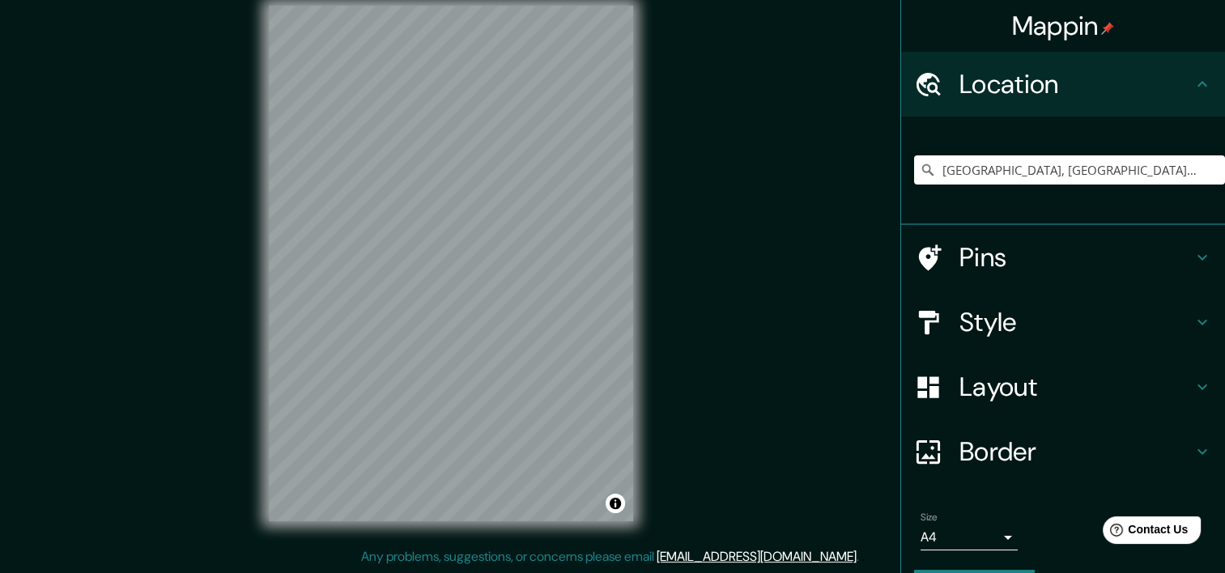
click at [982, 327] on h4 "Style" at bounding box center [1076, 322] width 233 height 32
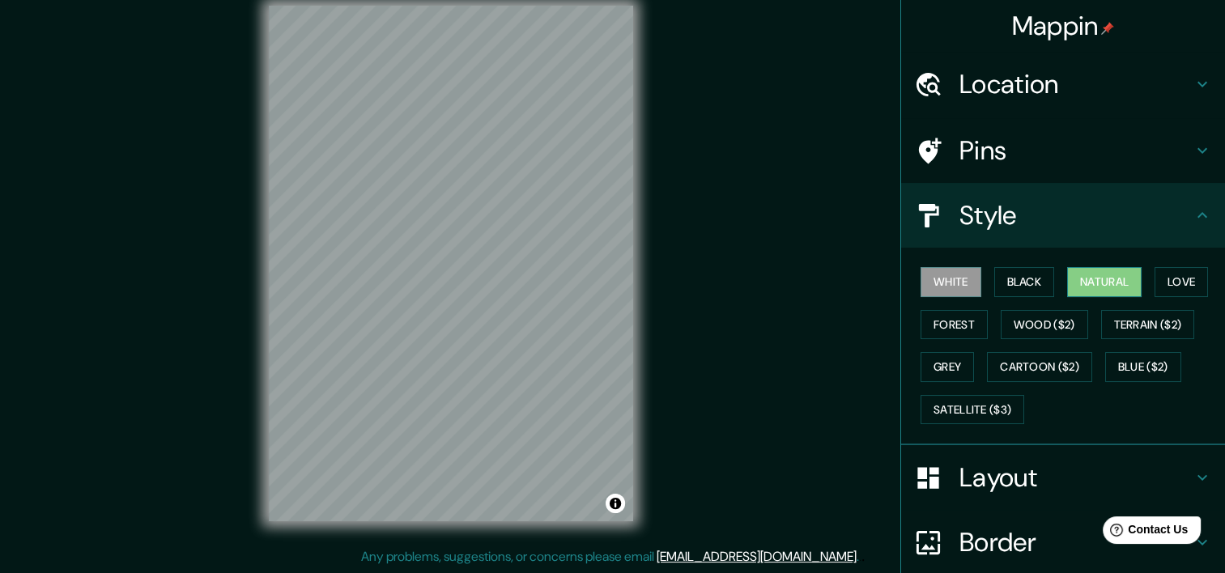
click at [1102, 282] on button "Natural" at bounding box center [1105, 282] width 75 height 30
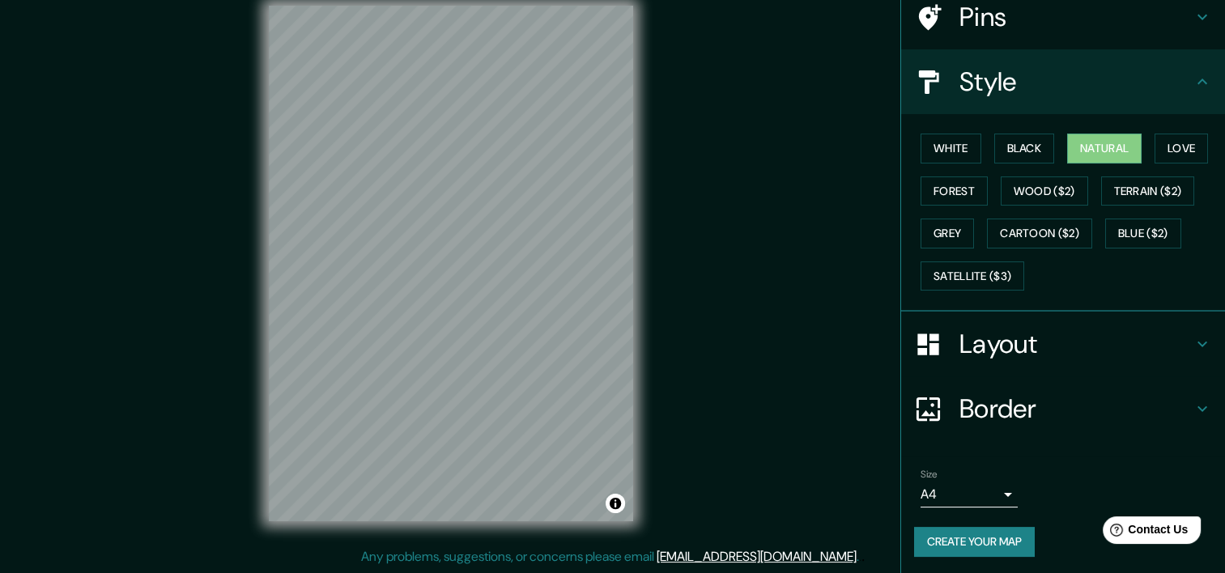
click at [1016, 349] on h4 "Layout" at bounding box center [1076, 344] width 233 height 32
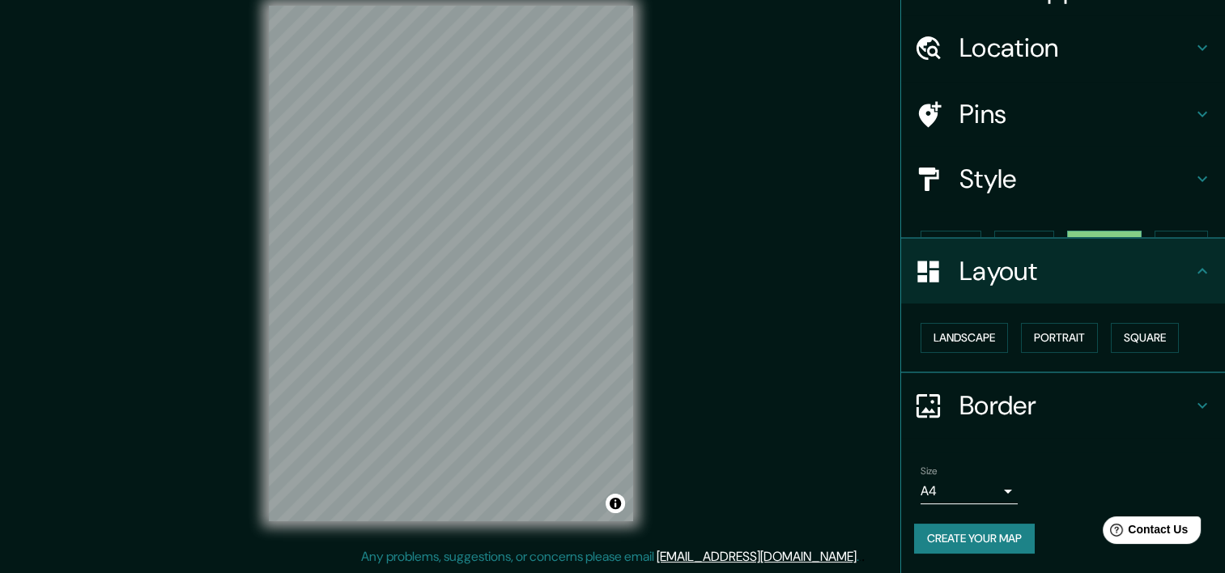
scroll to position [7, 0]
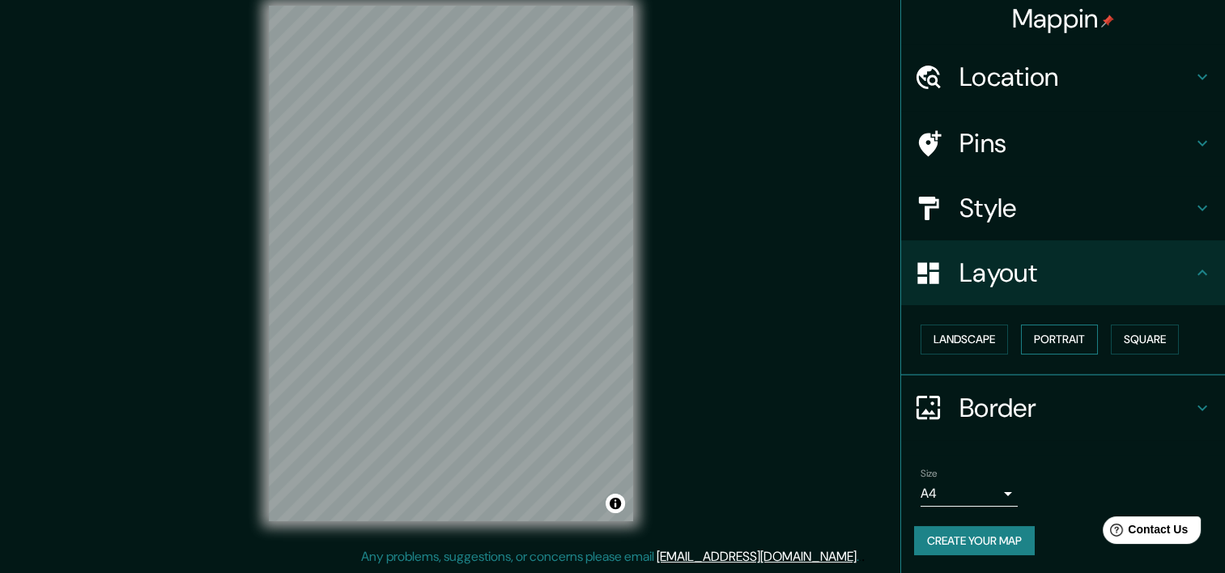
click at [1053, 343] on button "Portrait" at bounding box center [1059, 340] width 77 height 30
click at [1144, 339] on button "Square" at bounding box center [1145, 340] width 68 height 30
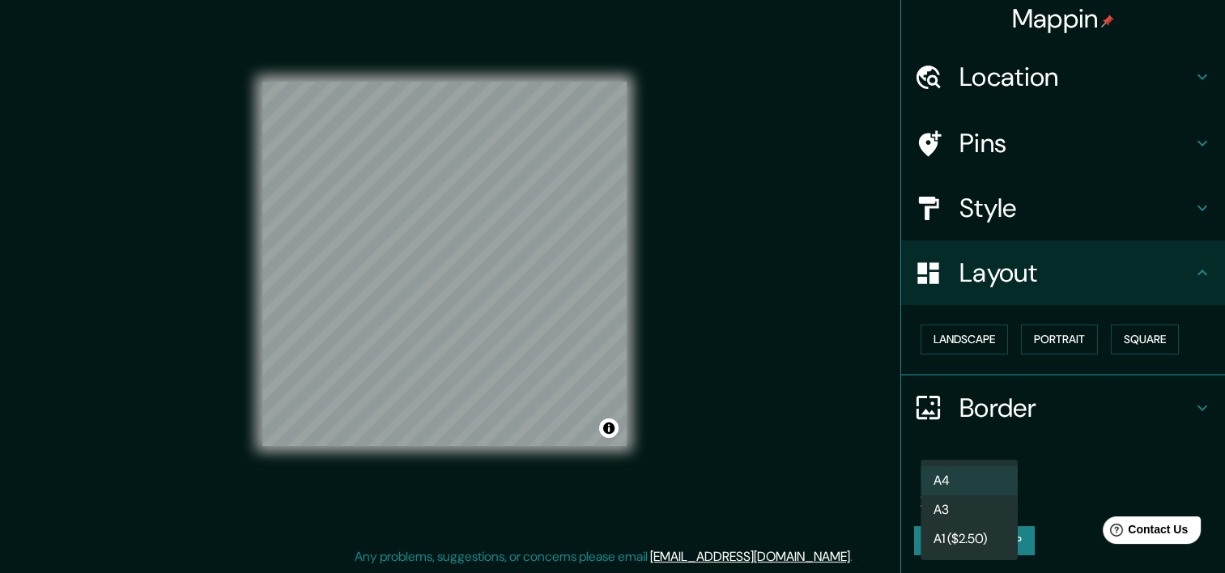
click at [995, 491] on body "Mappin Location Villarrica, Región de La Araucanía, Chile Pins Style Layout Lan…" at bounding box center [612, 266] width 1225 height 573
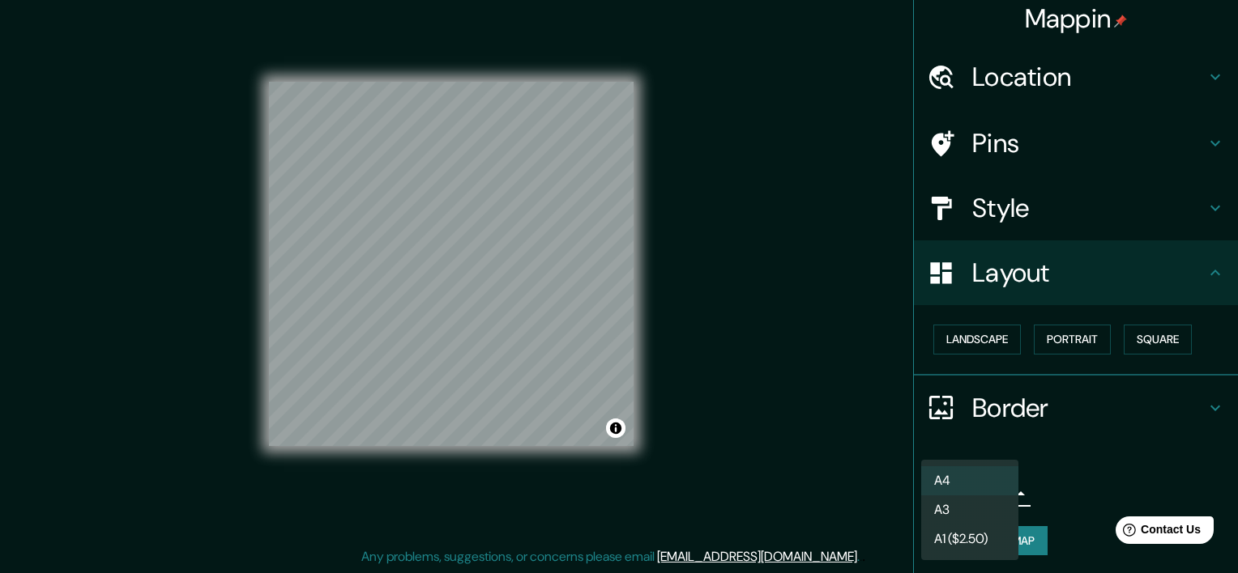
click at [969, 514] on li "A3" at bounding box center [969, 510] width 97 height 29
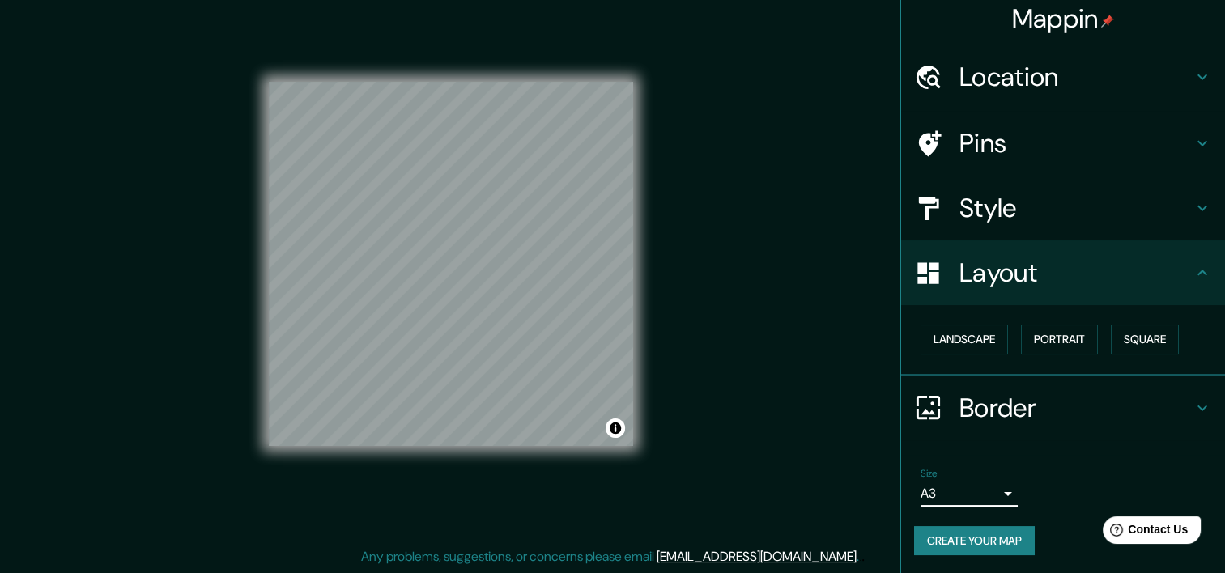
click at [985, 412] on h4 "Border" at bounding box center [1076, 408] width 233 height 32
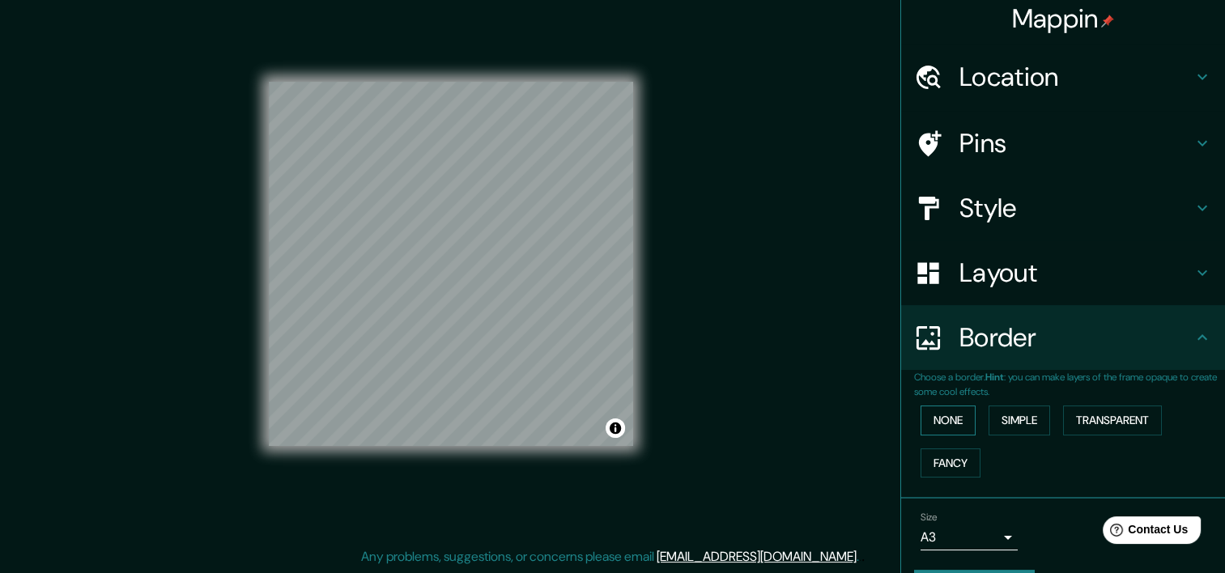
click at [943, 424] on button "None" at bounding box center [948, 421] width 55 height 30
click at [1014, 423] on button "Simple" at bounding box center [1020, 421] width 62 height 30
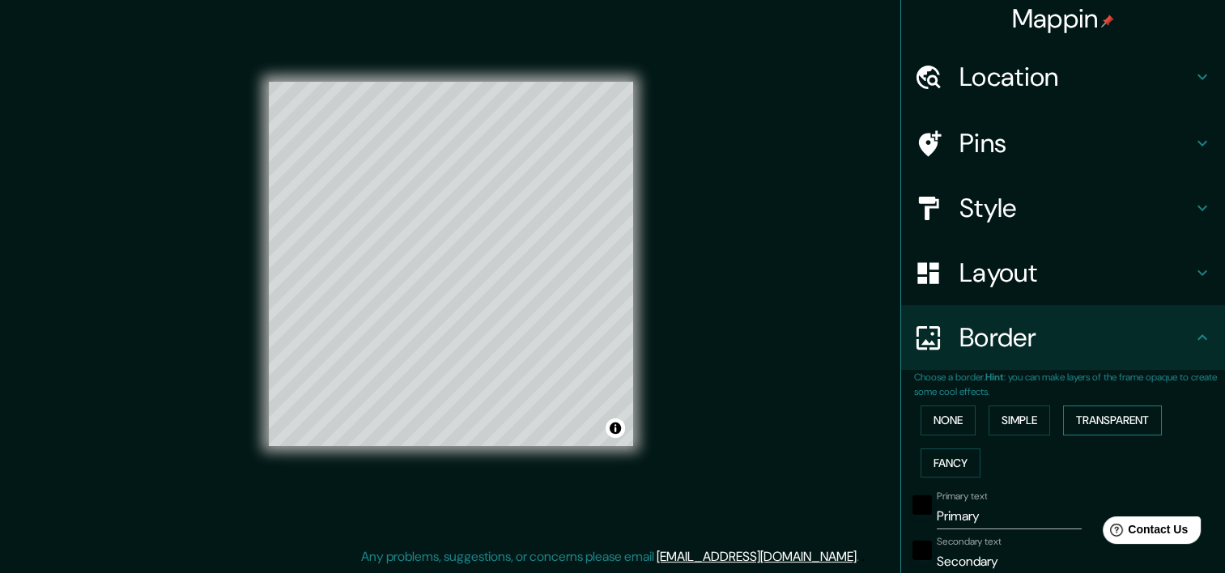
click at [1098, 424] on button "Transparent" at bounding box center [1112, 421] width 99 height 30
click at [949, 454] on button "Fancy" at bounding box center [951, 464] width 60 height 30
click at [935, 414] on button "None" at bounding box center [948, 421] width 55 height 30
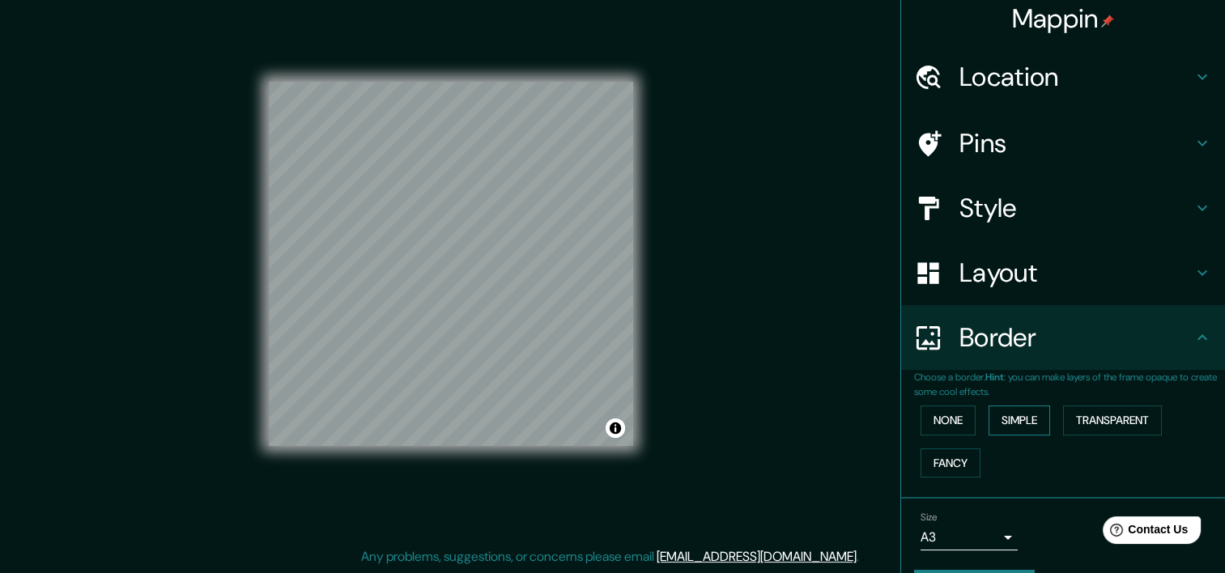
click at [1000, 418] on button "Simple" at bounding box center [1020, 421] width 62 height 30
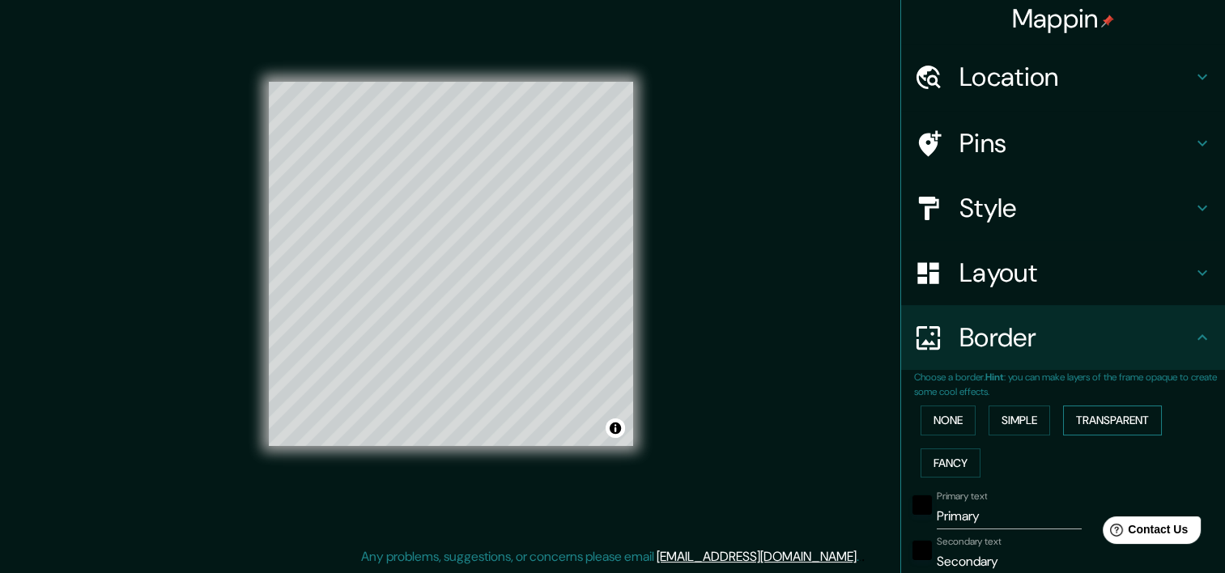
click at [1098, 418] on button "Transparent" at bounding box center [1112, 421] width 99 height 30
click at [953, 413] on button "None" at bounding box center [948, 421] width 55 height 30
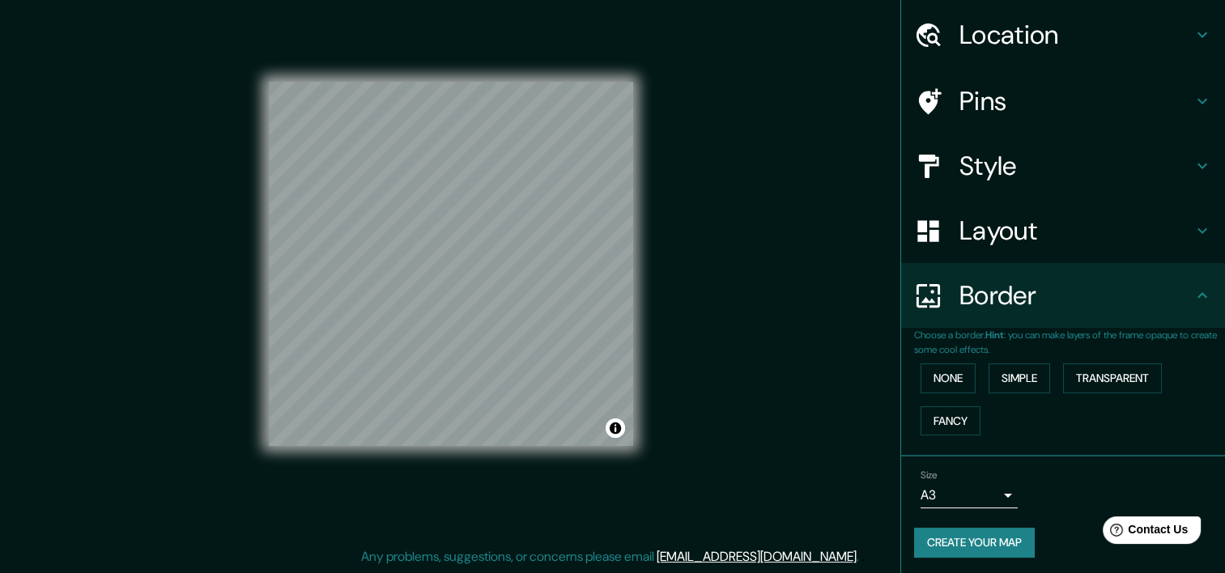
scroll to position [52, 0]
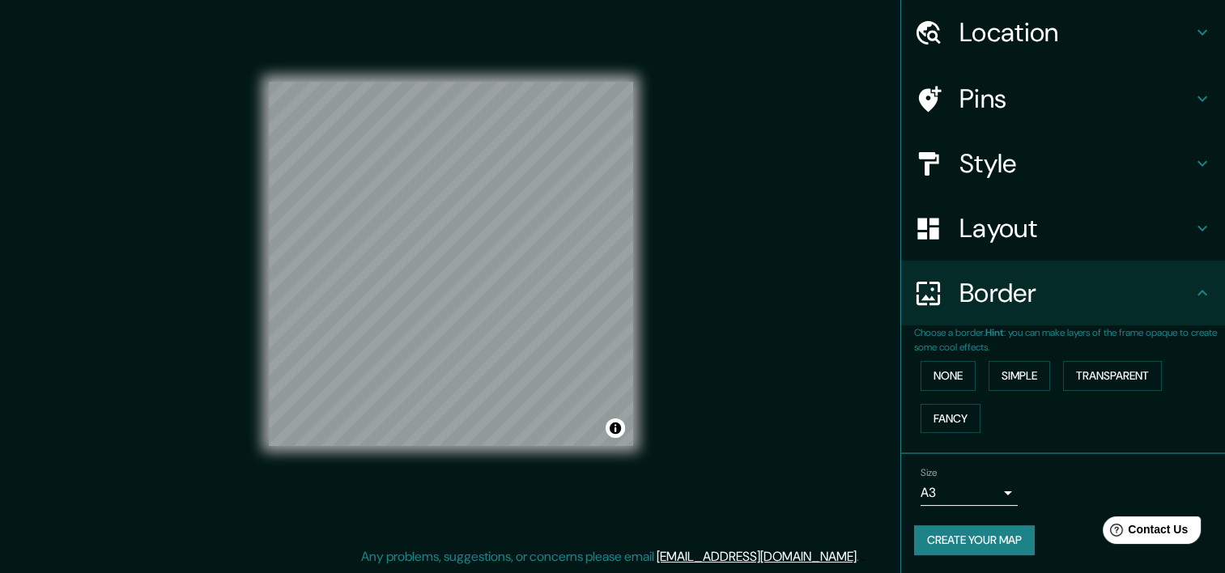
click at [967, 534] on button "Create your map" at bounding box center [974, 541] width 121 height 30
click at [820, 339] on div "Mappin Location Villarrica, Región de La Araucanía, Chile Pins Style Layout Bor…" at bounding box center [612, 277] width 1225 height 594
click at [981, 538] on button "Create your map" at bounding box center [974, 541] width 121 height 30
click at [615, 426] on button "Toggle attribution" at bounding box center [615, 428] width 19 height 19
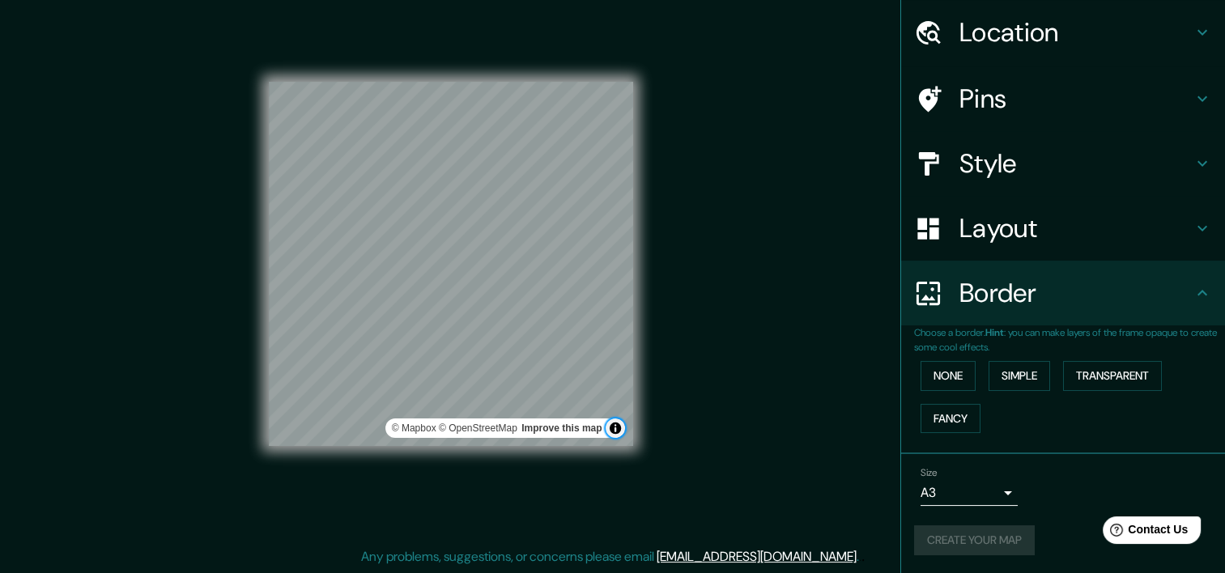
click at [615, 426] on button "Toggle attribution" at bounding box center [615, 428] width 19 height 19
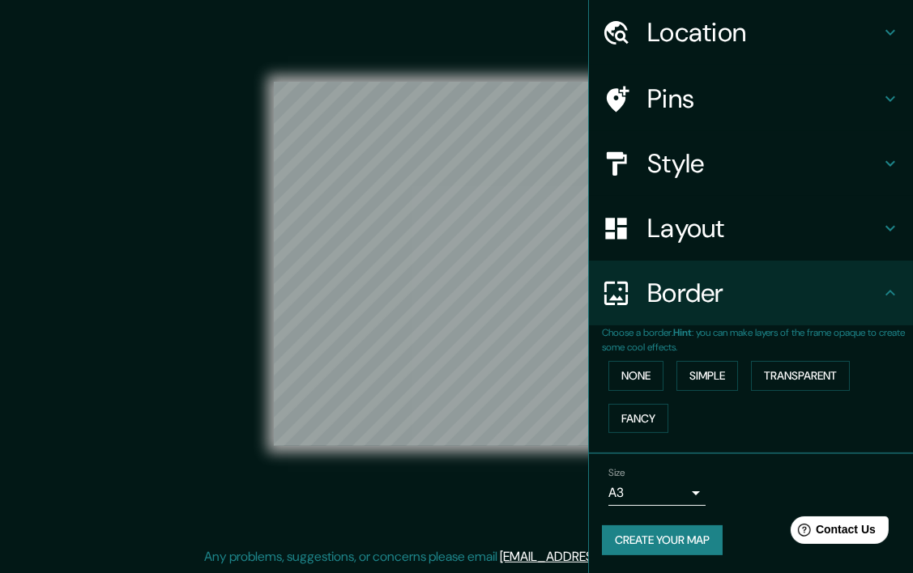
click at [222, 216] on div "© Mapbox © OpenStreetMap Improve this map" at bounding box center [455, 264] width 821 height 516
click at [484, 474] on div "© Mapbox © OpenStreetMap Improve this map" at bounding box center [455, 264] width 821 height 516
click at [688, 487] on body "Mappin Location Villarrica, Región de La Araucanía, Chile Pins Style Layout Bor…" at bounding box center [456, 266] width 913 height 573
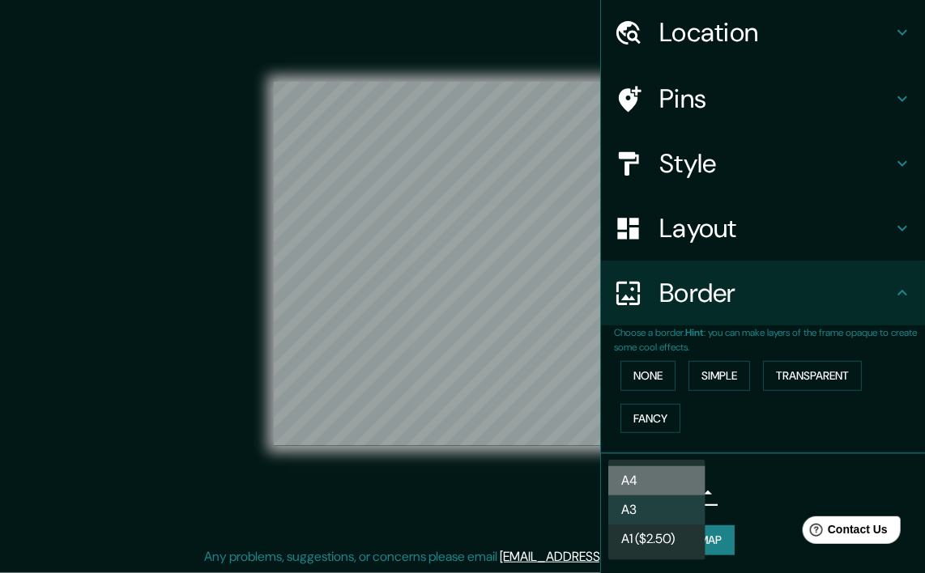
click at [648, 486] on li "A4" at bounding box center [656, 481] width 97 height 29
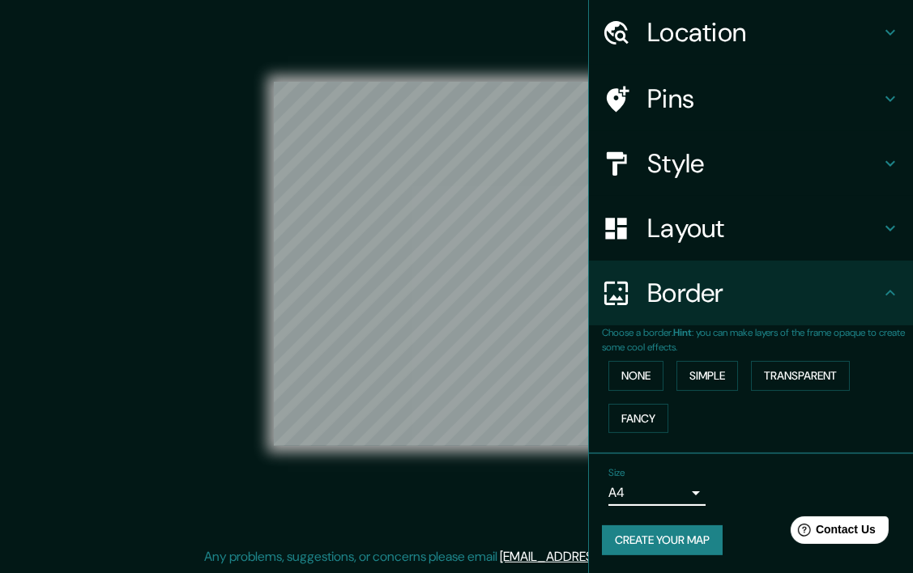
click at [655, 541] on button "Create your map" at bounding box center [662, 541] width 121 height 30
click at [652, 541] on div "Create your map" at bounding box center [751, 541] width 298 height 30
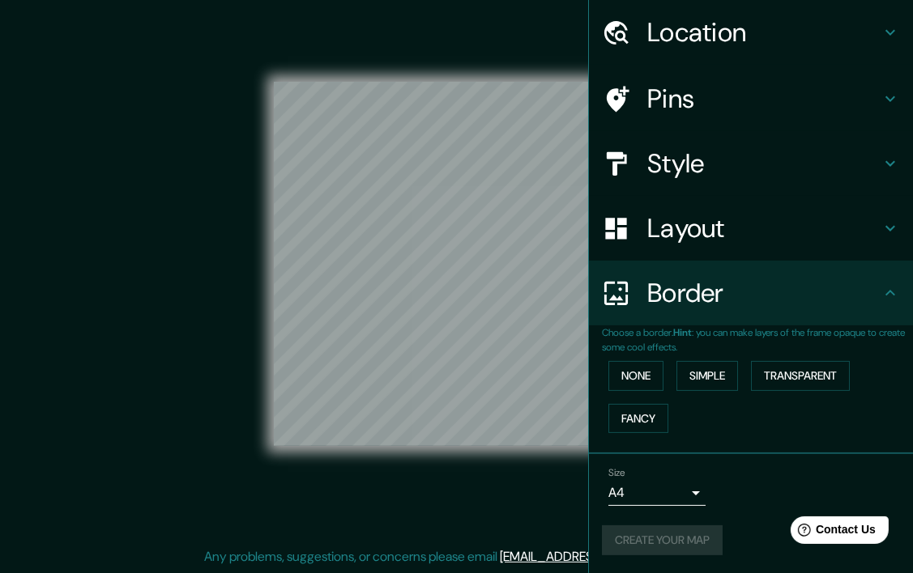
click at [652, 541] on div "Create your map" at bounding box center [751, 541] width 298 height 30
click at [522, 515] on div "© Mapbox © OpenStreetMap Improve this map" at bounding box center [455, 264] width 821 height 516
click at [487, 14] on div "© Mapbox © OpenStreetMap Improve this map" at bounding box center [455, 264] width 821 height 516
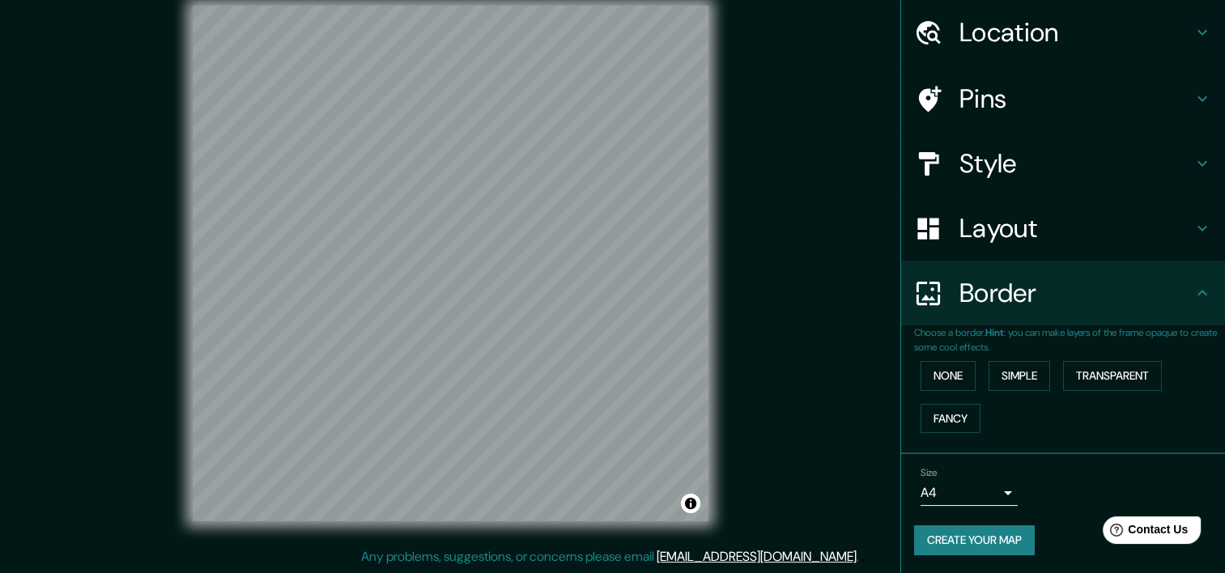
click at [932, 538] on button "Create your map" at bounding box center [974, 541] width 121 height 30
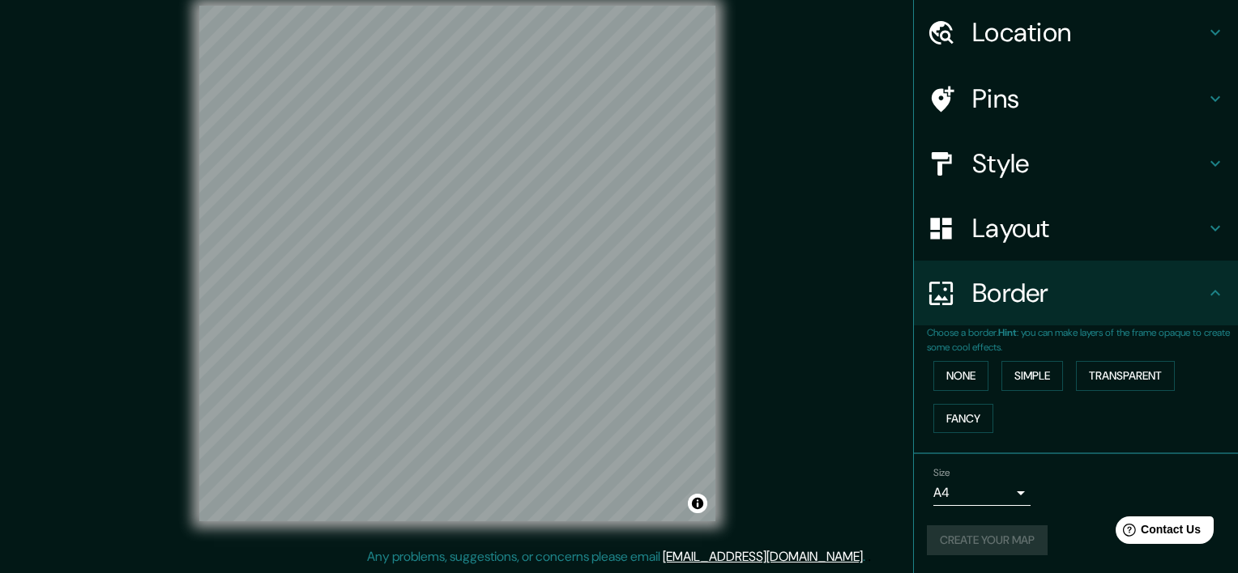
click at [1000, 488] on body "Mappin Location Villarrica, Región de La Araucanía, Chile Pins Style Layout Bor…" at bounding box center [619, 266] width 1238 height 573
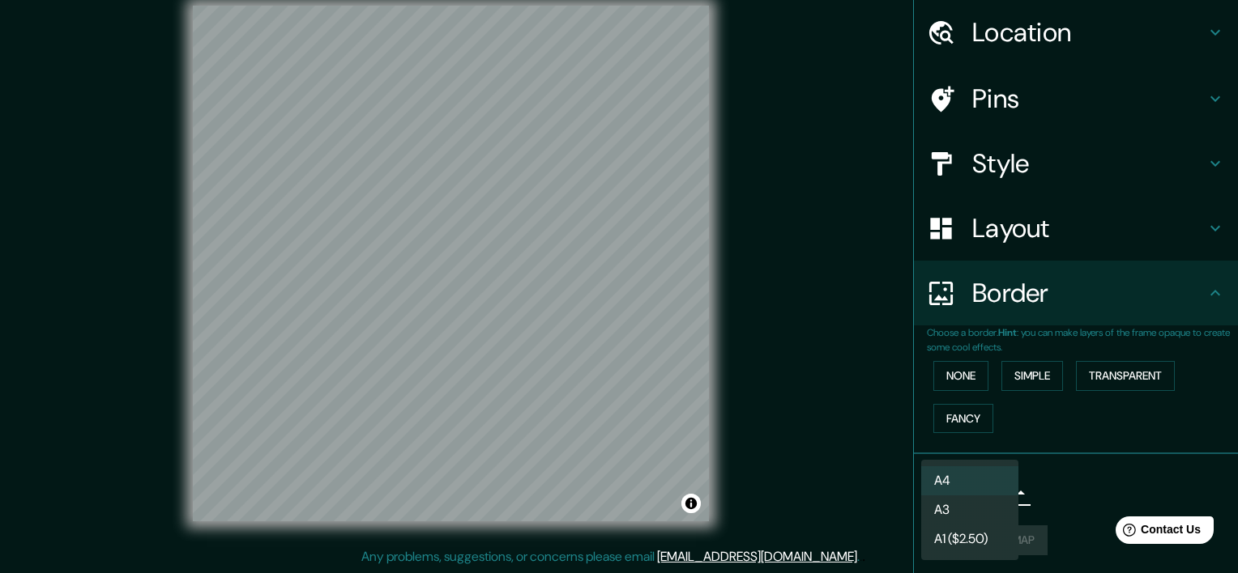
click at [957, 511] on li "A3" at bounding box center [969, 510] width 97 height 29
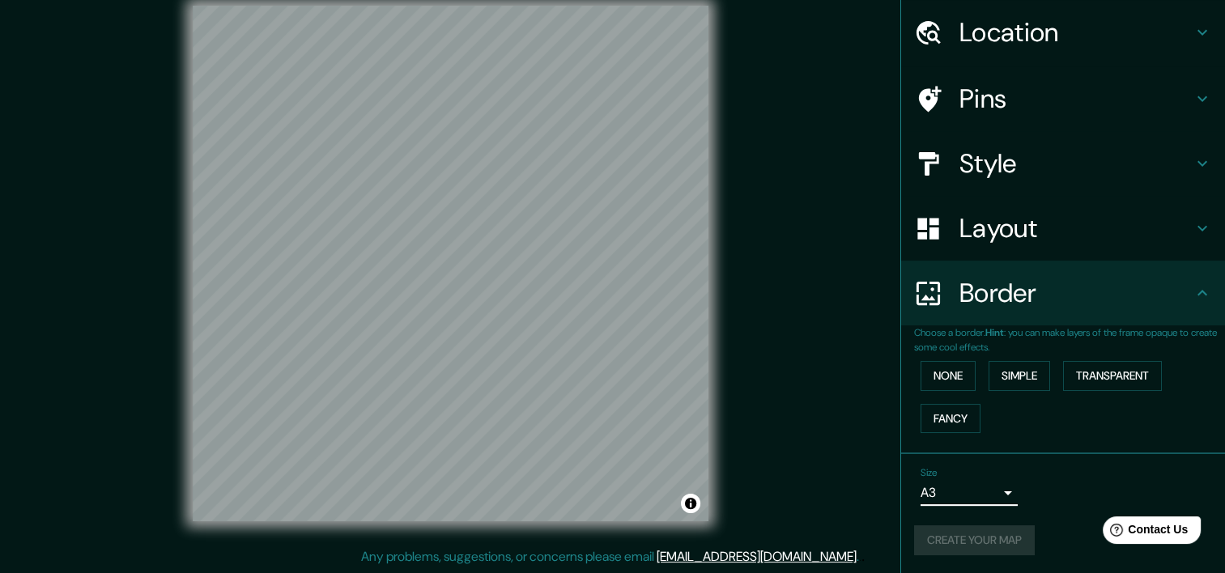
click at [982, 537] on div "Create your map" at bounding box center [1063, 541] width 298 height 30
click at [966, 539] on div "Create your map" at bounding box center [1063, 541] width 298 height 30
click at [955, 540] on button "Create your map" at bounding box center [974, 541] width 121 height 30
